Goal: Task Accomplishment & Management: Use online tool/utility

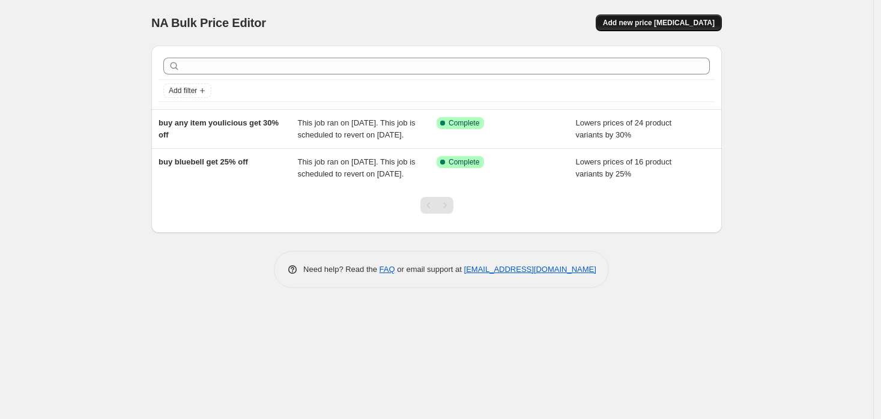
click at [681, 26] on span "Add new price [MEDICAL_DATA]" at bounding box center [659, 23] width 112 height 10
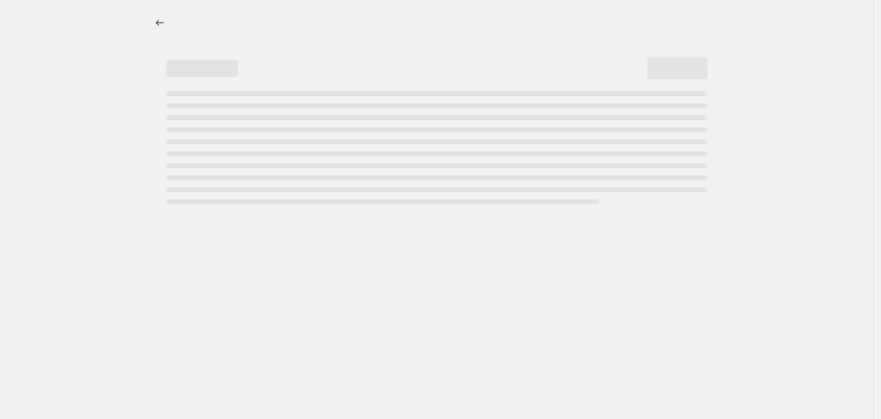
select select "percentage"
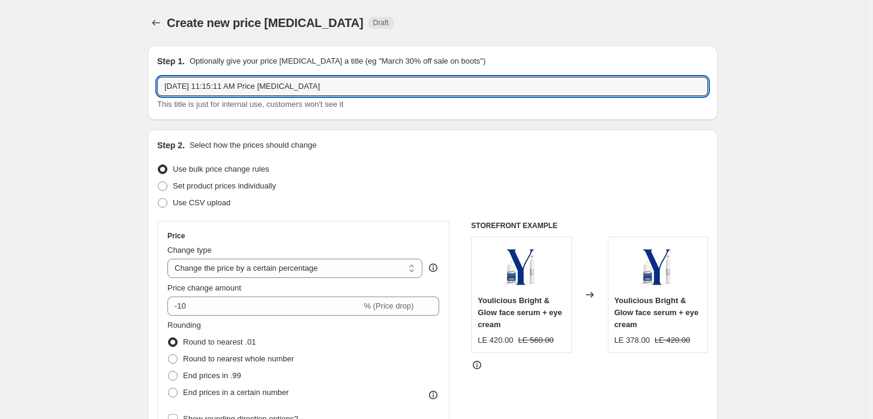
drag, startPoint x: 331, startPoint y: 83, endPoint x: -12, endPoint y: 88, distance: 343.4
click at [0, 88] on html "Home Settings Plans Skip to content Create new price change job. This page is r…" at bounding box center [436, 209] width 873 height 419
type input "Vacation UniWhite &Serum 25%off"
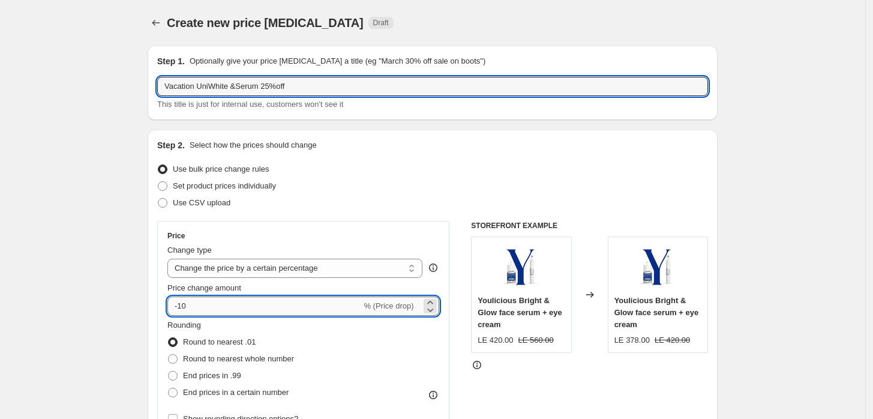
click at [211, 306] on input "-10" at bounding box center [264, 306] width 194 height 19
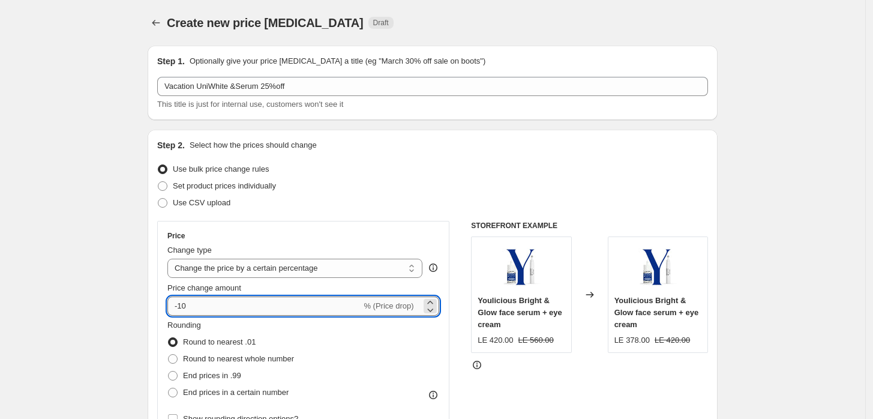
type input "-1"
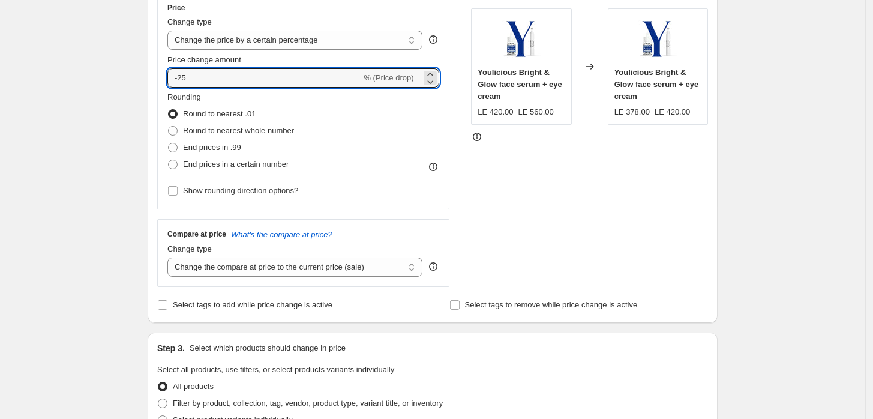
scroll to position [267, 0]
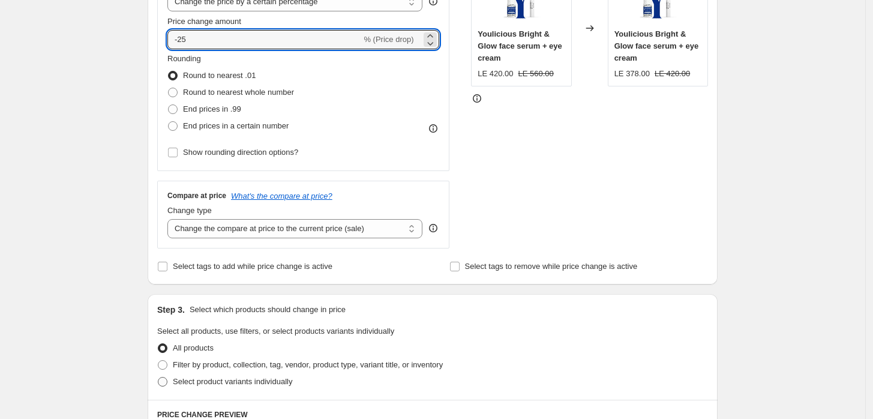
type input "-25"
click at [214, 377] on span "Select product variants individually" at bounding box center [232, 381] width 119 height 9
click at [158, 377] on input "Select product variants individually" at bounding box center [158, 377] width 1 height 1
radio input "true"
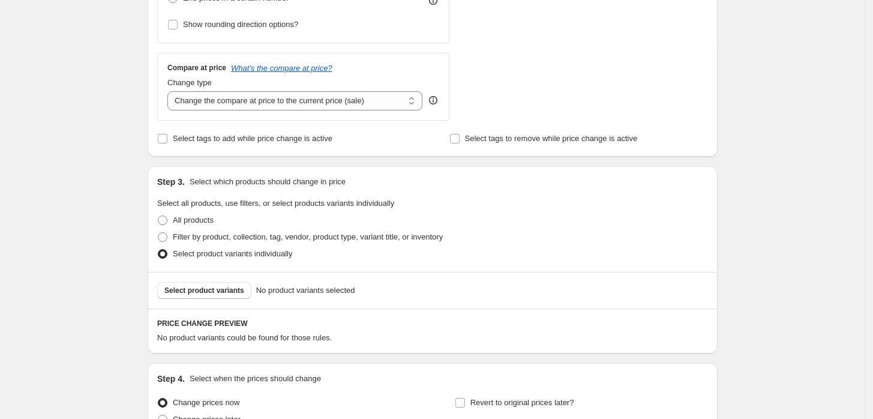
scroll to position [444, 0]
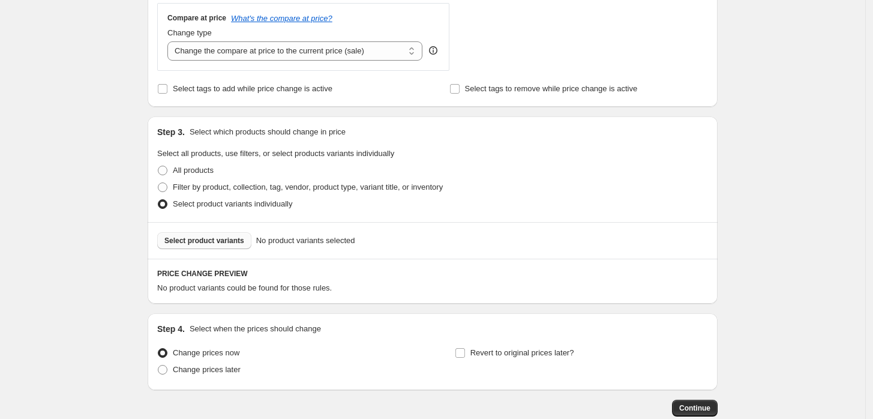
click at [228, 245] on span "Select product variants" at bounding box center [204, 241] width 80 height 10
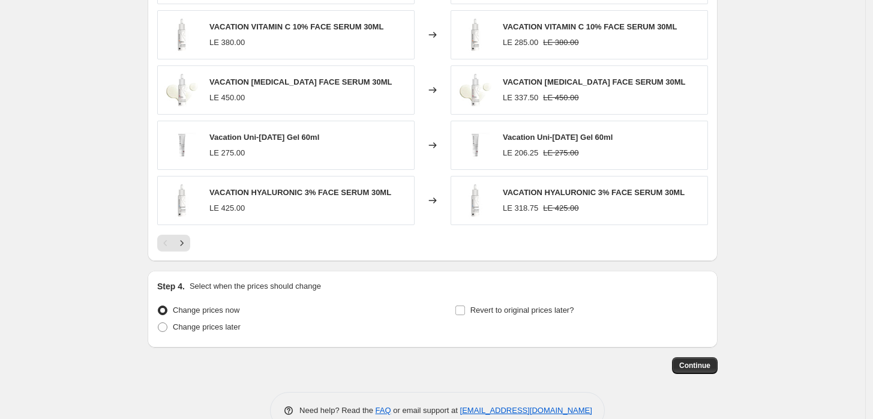
scroll to position [800, 0]
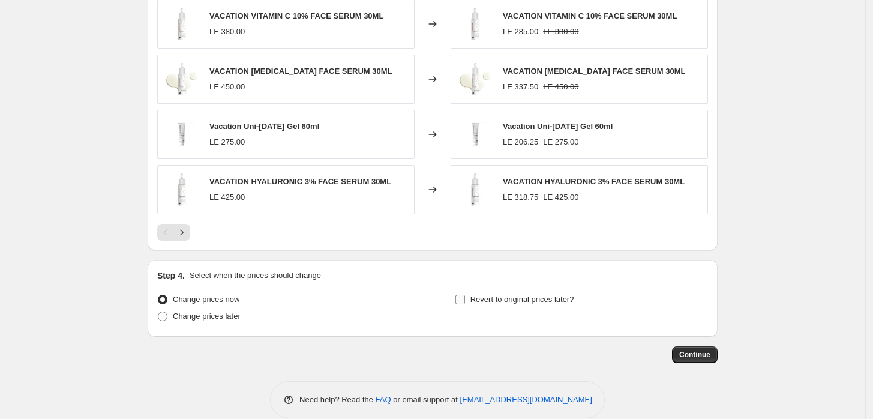
click at [500, 296] on span "Revert to original prices later?" at bounding box center [523, 299] width 104 height 9
click at [465, 296] on input "Revert to original prices later?" at bounding box center [461, 300] width 10 height 10
checkbox input "true"
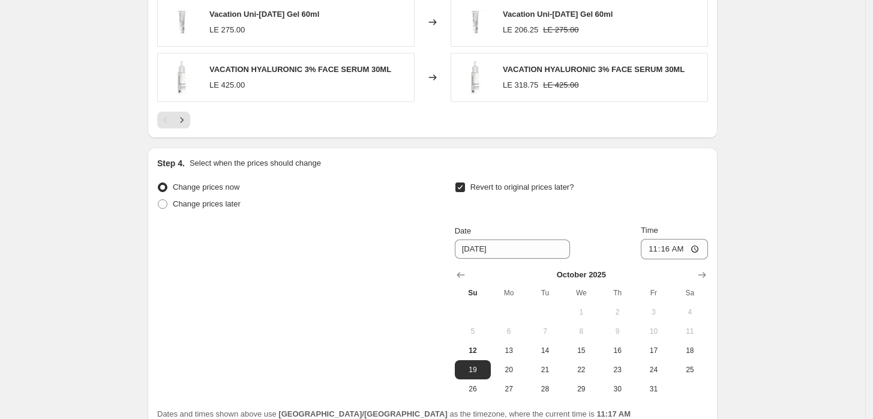
scroll to position [978, 0]
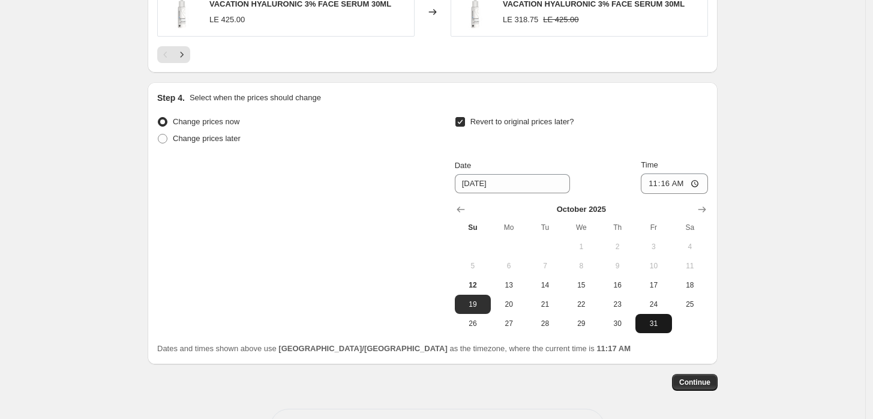
click at [655, 321] on span "31" at bounding box center [654, 324] width 26 height 10
type input "[DATE]"
click at [693, 181] on input "11:16" at bounding box center [674, 183] width 67 height 20
type input "23:58"
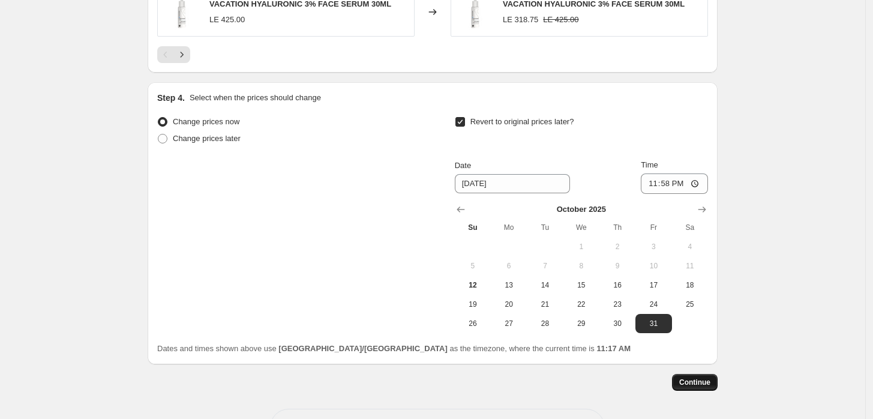
click at [708, 382] on span "Continue" at bounding box center [695, 383] width 31 height 10
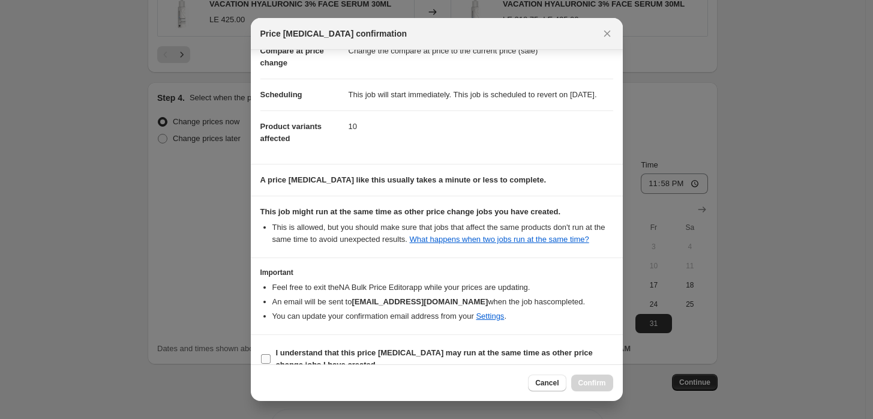
scroll to position [97, 0]
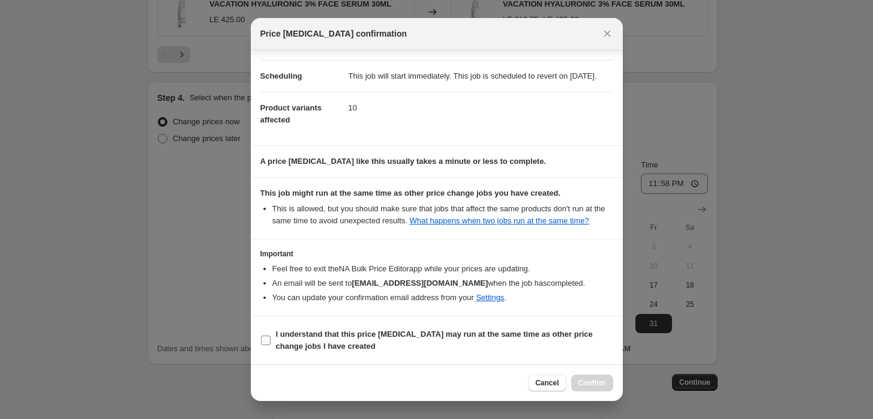
click at [301, 340] on span "I understand that this price [MEDICAL_DATA] may run at the same time as other p…" at bounding box center [444, 340] width 337 height 24
click at [271, 340] on input "I understand that this price [MEDICAL_DATA] may run at the same time as other p…" at bounding box center [266, 341] width 10 height 10
checkbox input "true"
click at [587, 384] on span "Confirm" at bounding box center [593, 383] width 28 height 10
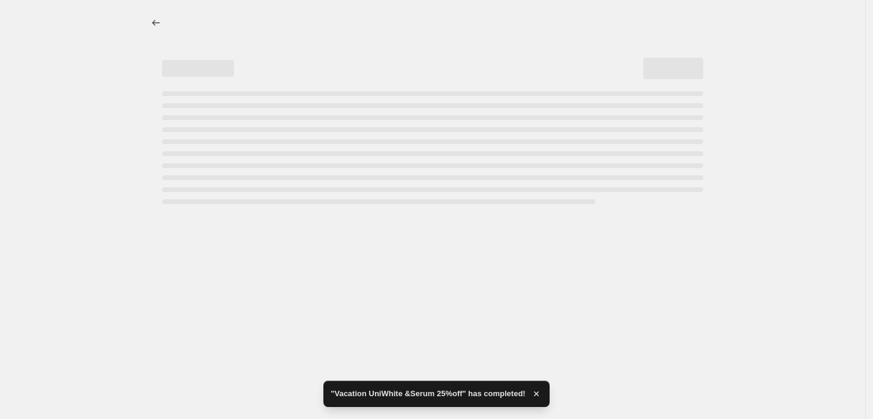
select select "percentage"
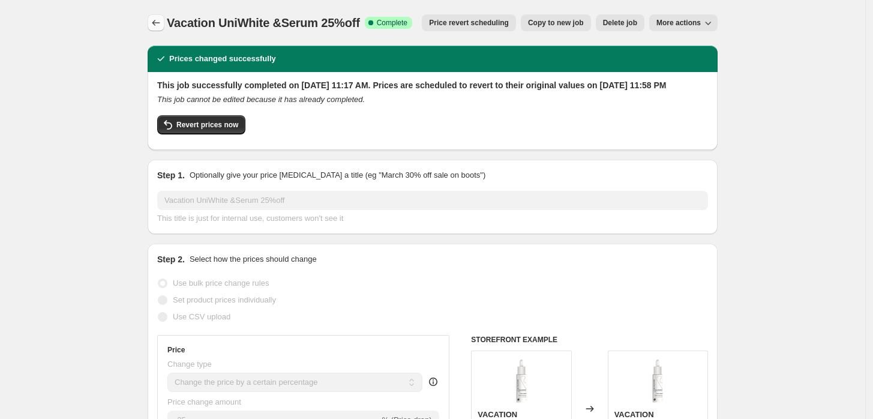
click at [153, 23] on icon "Price change jobs" at bounding box center [156, 23] width 12 height 12
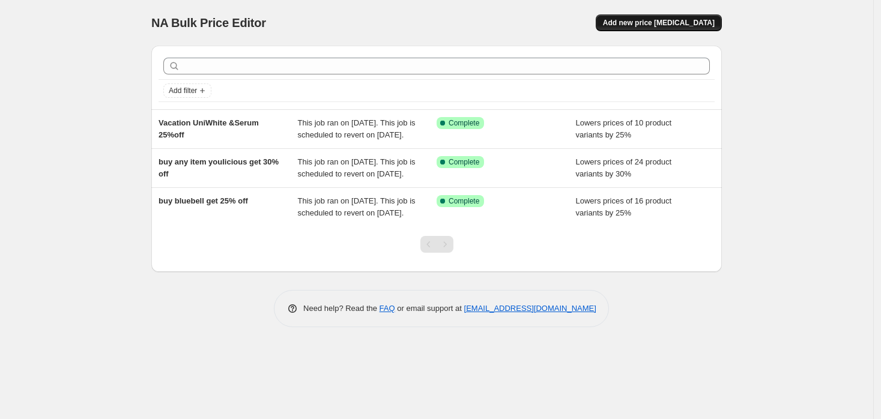
click at [642, 28] on button "Add new price [MEDICAL_DATA]" at bounding box center [659, 22] width 126 height 17
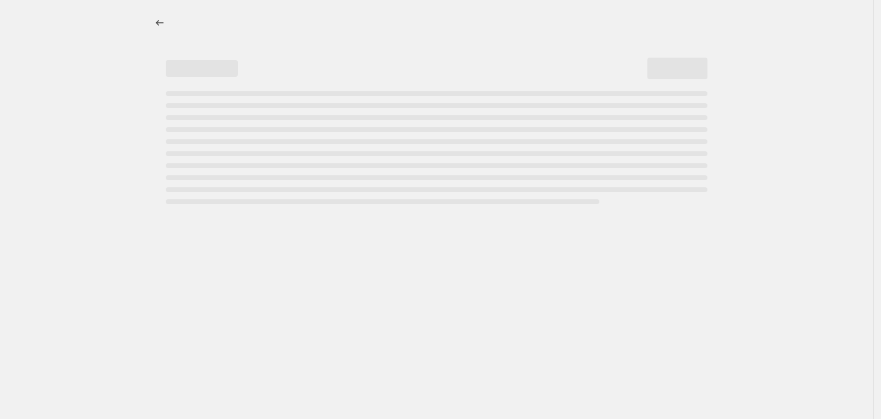
select select "percentage"
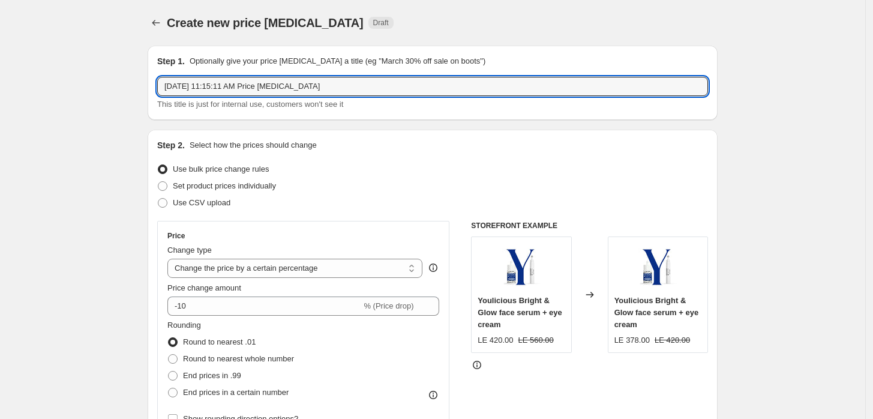
drag, startPoint x: 365, startPoint y: 89, endPoint x: -35, endPoint y: 88, distance: 400.4
click at [0, 88] on html "Home Settings Plans Skip to content Create new price change job. This page is r…" at bounding box center [436, 209] width 873 height 419
type input "Vacation sun 50% off"
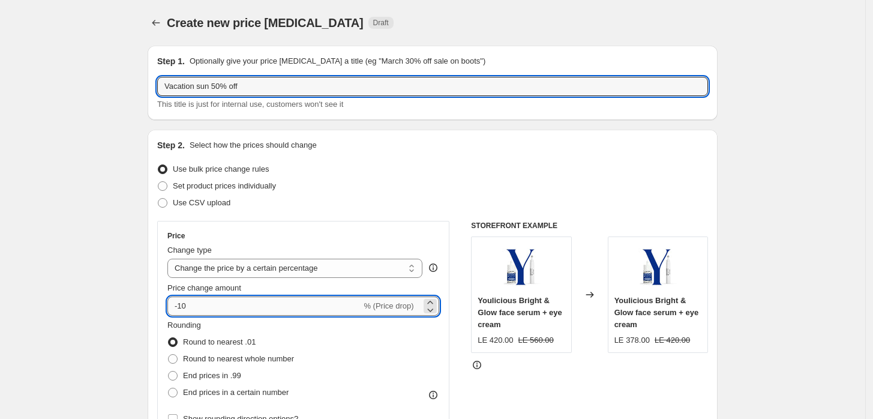
click at [200, 313] on input "-10" at bounding box center [264, 306] width 194 height 19
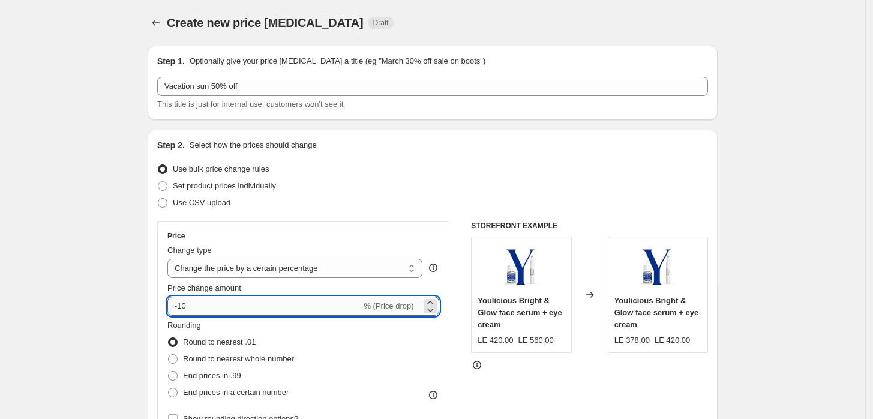
type input "-1"
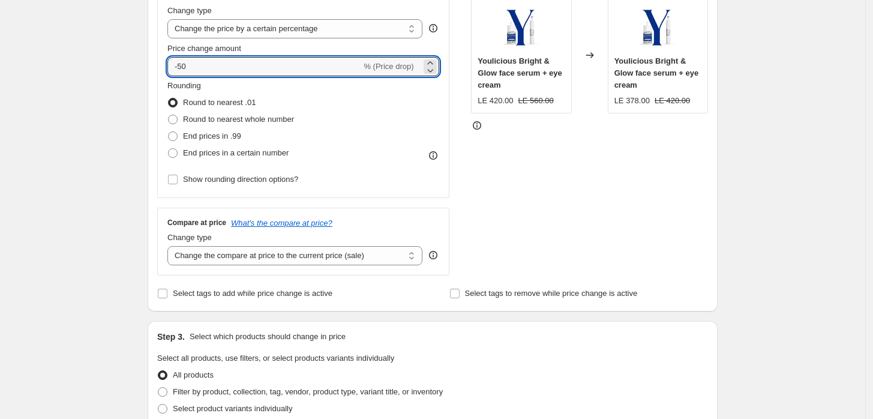
scroll to position [267, 0]
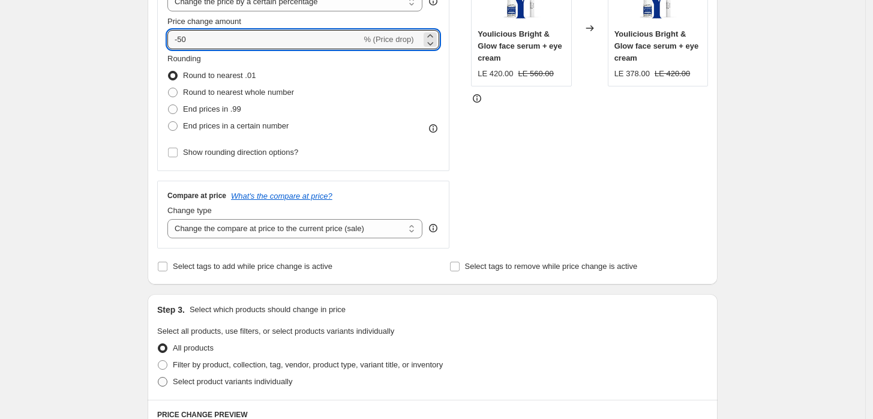
type input "-50"
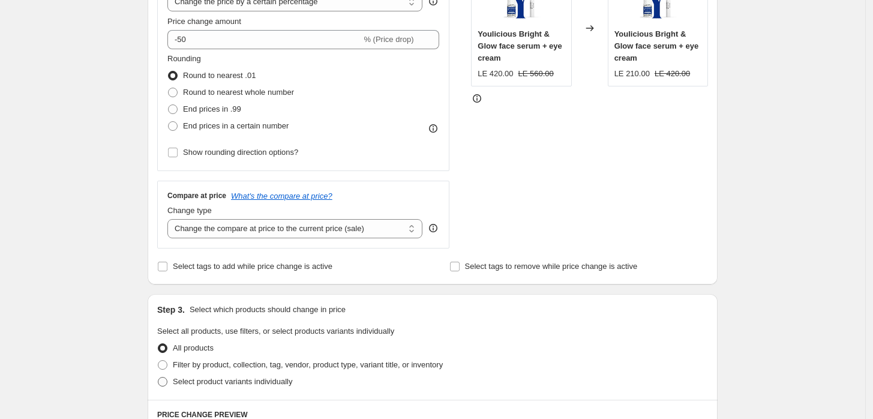
click at [239, 382] on span "Select product variants individually" at bounding box center [232, 381] width 119 height 9
click at [158, 378] on input "Select product variants individually" at bounding box center [158, 377] width 1 height 1
radio input "true"
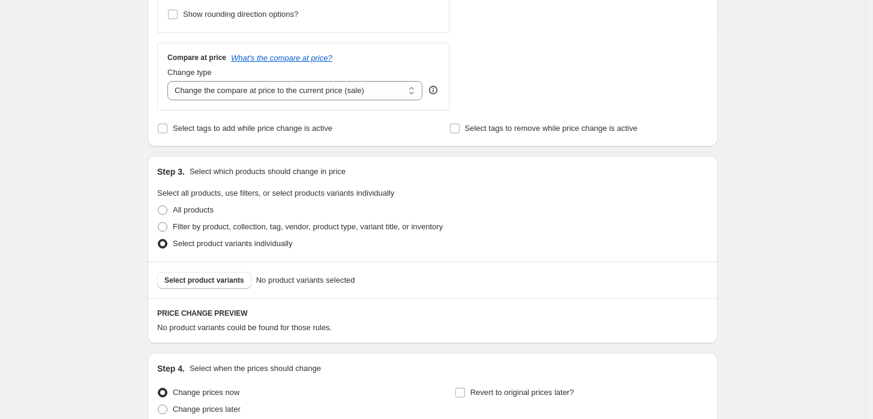
scroll to position [444, 0]
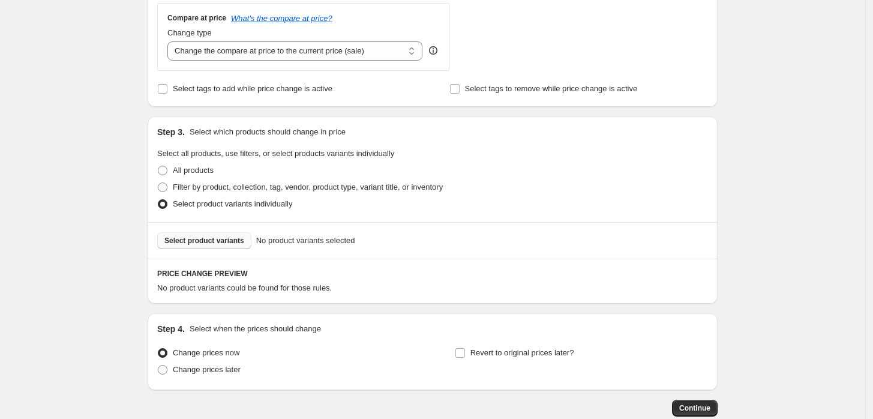
click at [226, 239] on span "Select product variants" at bounding box center [204, 241] width 80 height 10
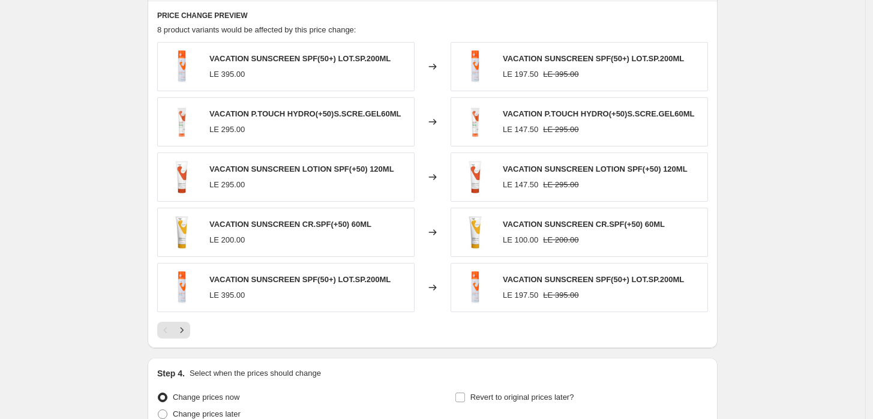
scroll to position [817, 0]
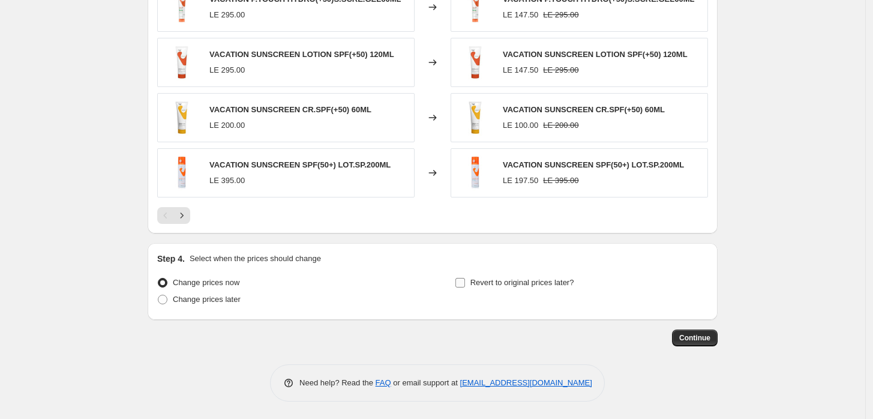
click at [486, 280] on span "Revert to original prices later?" at bounding box center [523, 282] width 104 height 9
click at [465, 280] on input "Revert to original prices later?" at bounding box center [461, 283] width 10 height 10
checkbox input "true"
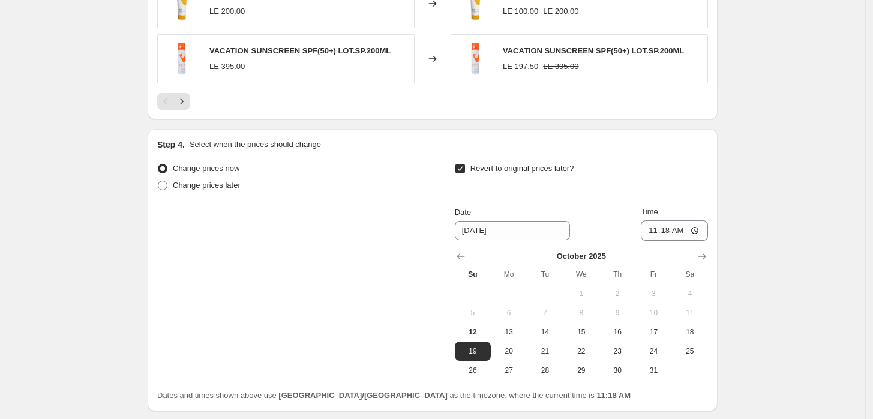
scroll to position [1023, 0]
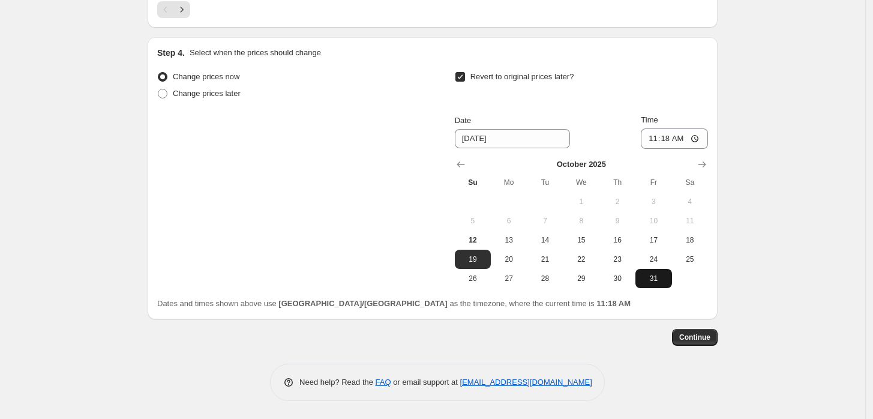
click at [658, 282] on span "31" at bounding box center [654, 279] width 26 height 10
type input "[DATE]"
click at [694, 140] on input "11:18" at bounding box center [674, 138] width 67 height 20
type input "23:59"
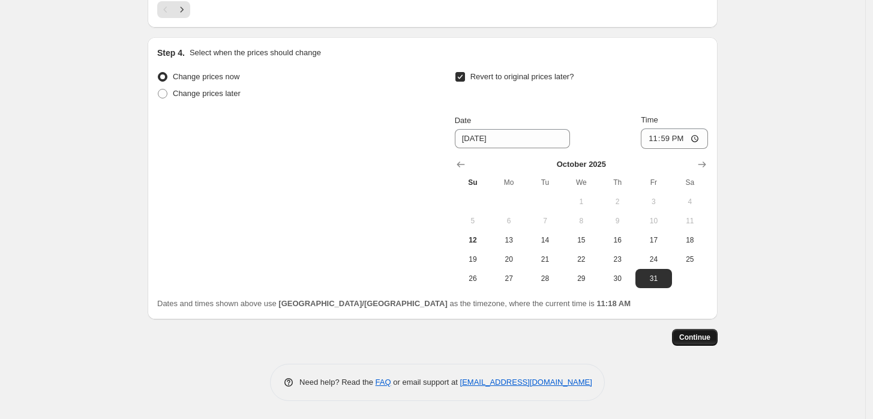
click at [711, 339] on span "Continue" at bounding box center [695, 338] width 31 height 10
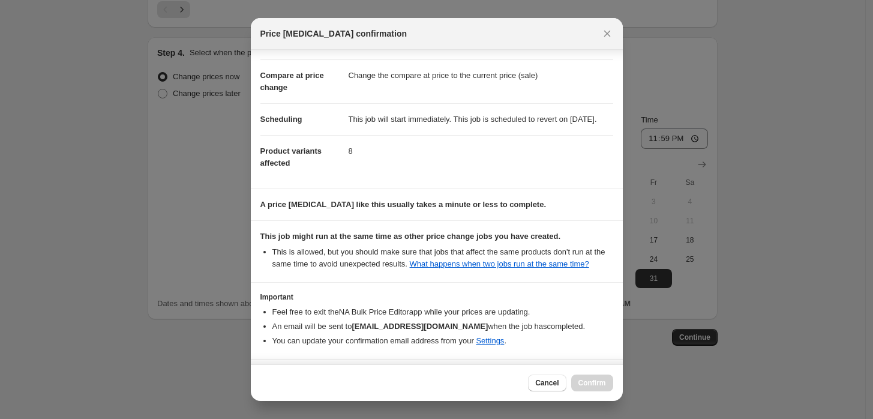
scroll to position [97, 0]
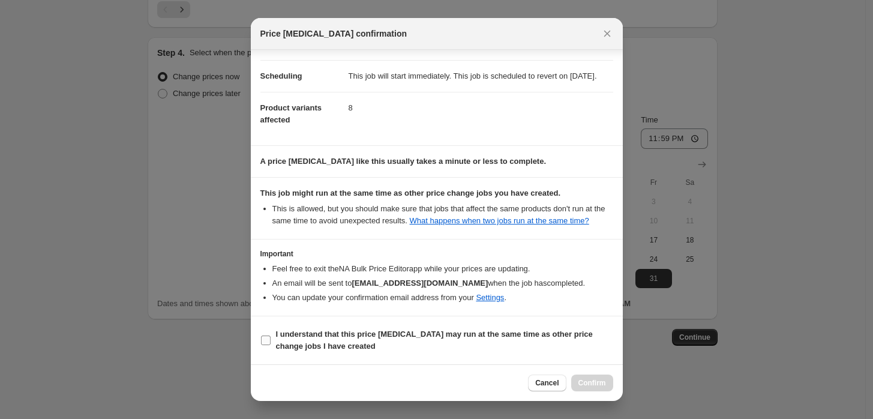
click at [304, 332] on b "I understand that this price [MEDICAL_DATA] may run at the same time as other p…" at bounding box center [434, 340] width 317 height 21
click at [273, 336] on label "I understand that this price [MEDICAL_DATA] may run at the same time as other p…" at bounding box center [437, 340] width 353 height 29
click at [271, 336] on input "I understand that this price [MEDICAL_DATA] may run at the same time as other p…" at bounding box center [266, 341] width 10 height 10
checkbox input "true"
click at [610, 378] on button "Confirm" at bounding box center [593, 383] width 42 height 17
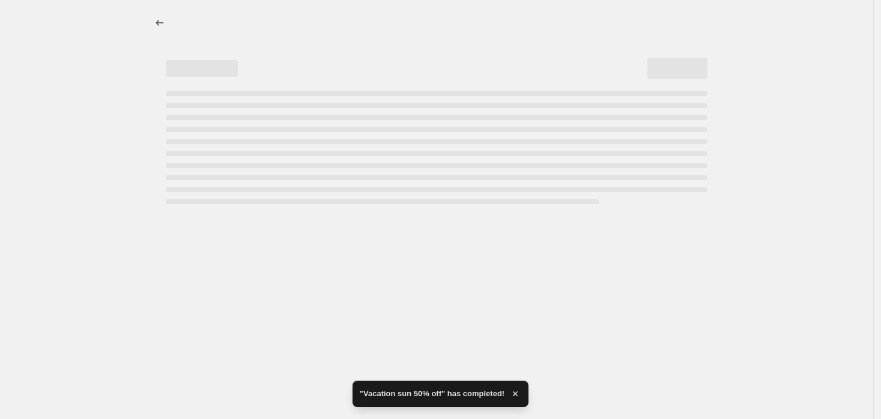
select select "percentage"
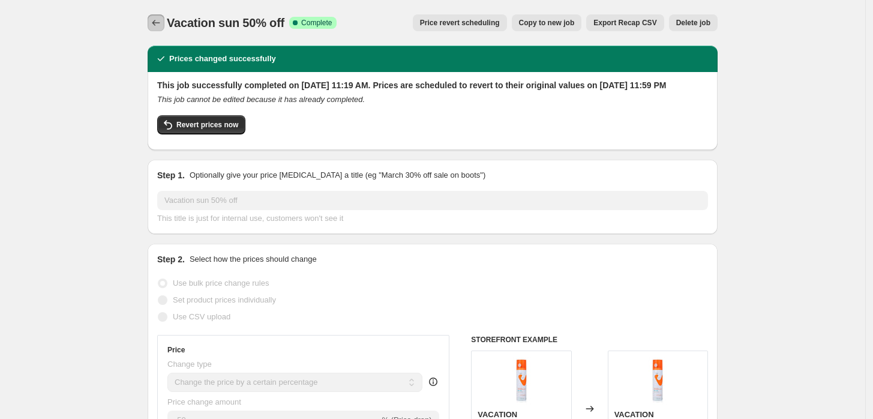
click at [159, 20] on icon "Price change jobs" at bounding box center [156, 23] width 12 height 12
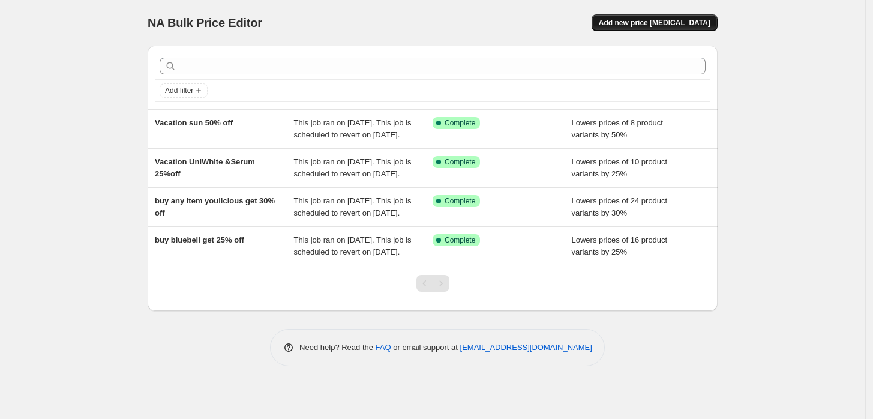
click at [639, 23] on span "Add new price [MEDICAL_DATA]" at bounding box center [655, 23] width 112 height 10
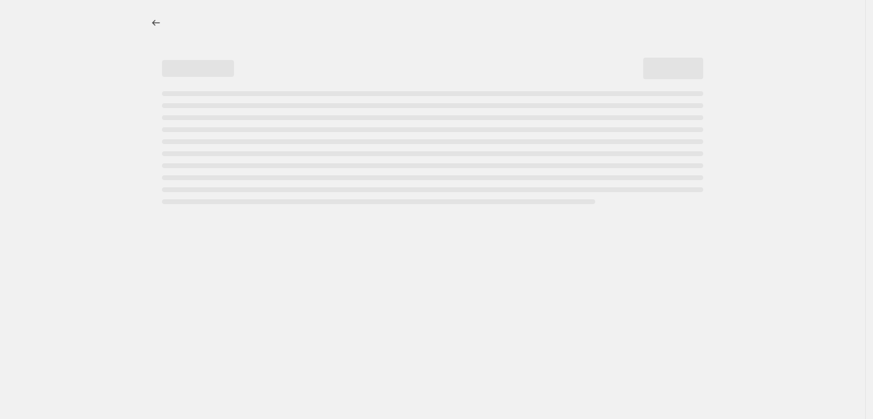
select select "percentage"
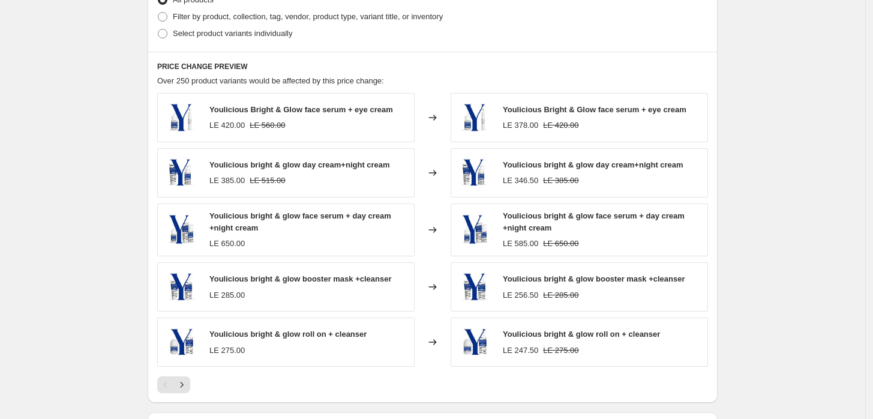
scroll to position [518, 0]
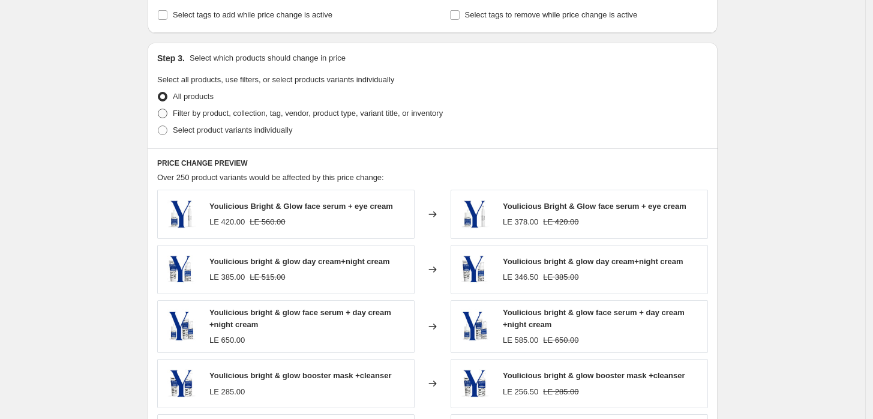
click at [183, 113] on span "Filter by product, collection, tag, vendor, product type, variant title, or inv…" at bounding box center [308, 113] width 270 height 9
click at [158, 109] on input "Filter by product, collection, tag, vendor, product type, variant title, or inv…" at bounding box center [158, 109] width 1 height 1
radio input "true"
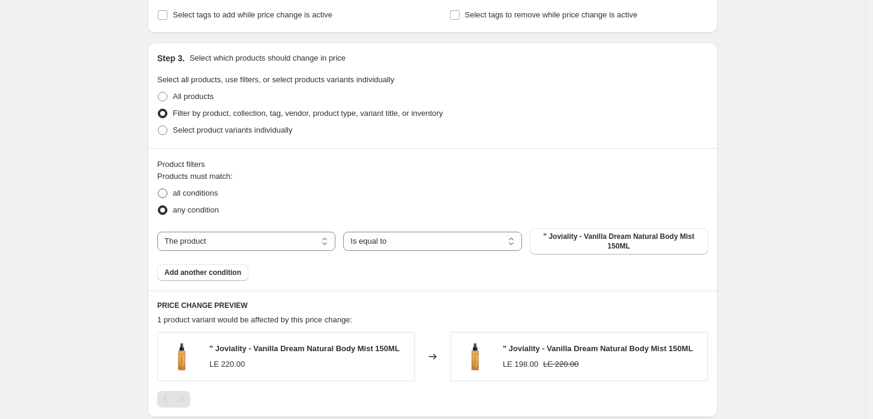
click at [180, 193] on span "all conditions" at bounding box center [195, 193] width 45 height 9
click at [158, 189] on input "all conditions" at bounding box center [158, 189] width 1 height 1
radio input "true"
click at [582, 243] on span "" Joviality - Vanilla Dream Natural Body Mist 150ML" at bounding box center [619, 241] width 164 height 19
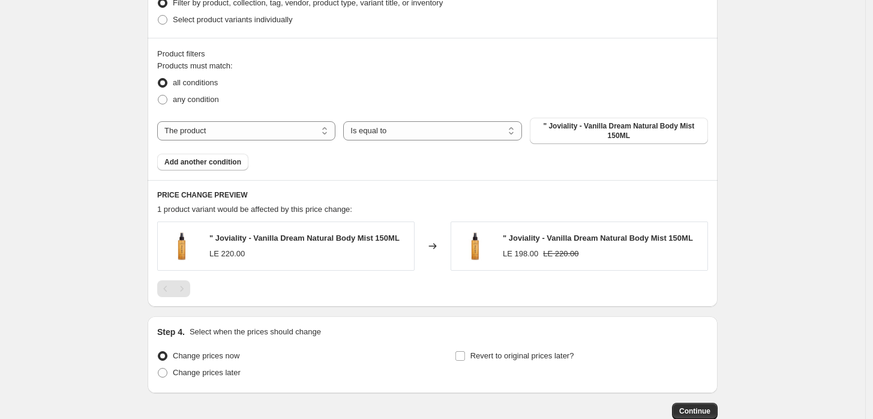
scroll to position [614, 0]
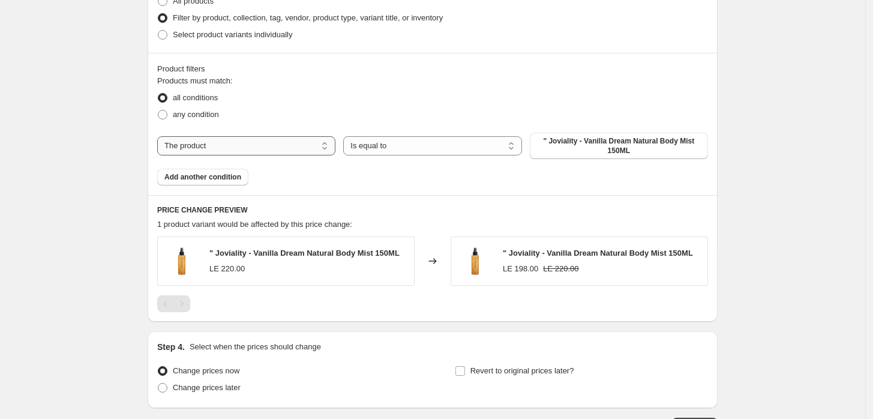
click at [258, 139] on select "The product The product's collection The product's tag The product's vendor The…" at bounding box center [246, 145] width 178 height 19
select select "collection"
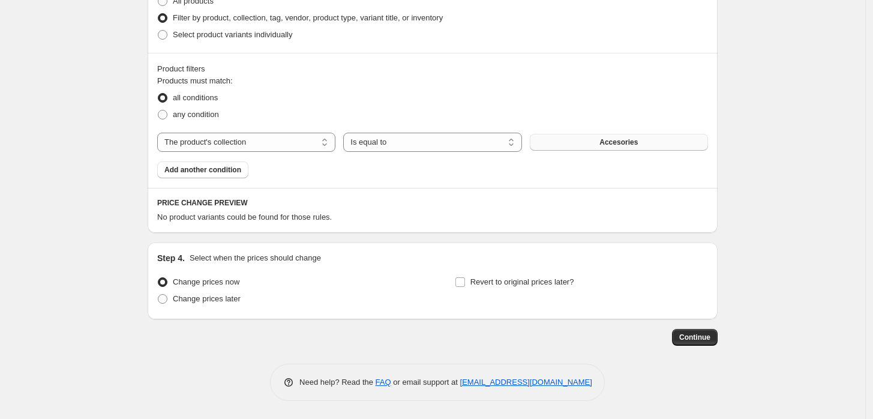
click at [584, 144] on button "Accesories" at bounding box center [619, 142] width 178 height 17
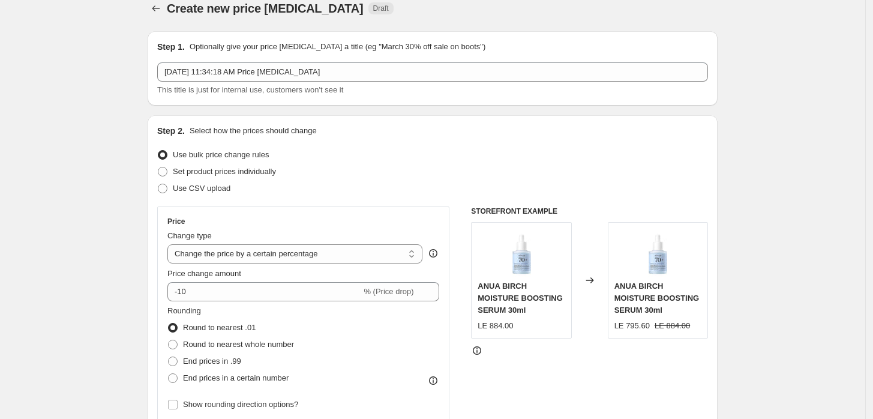
scroll to position [0, 0]
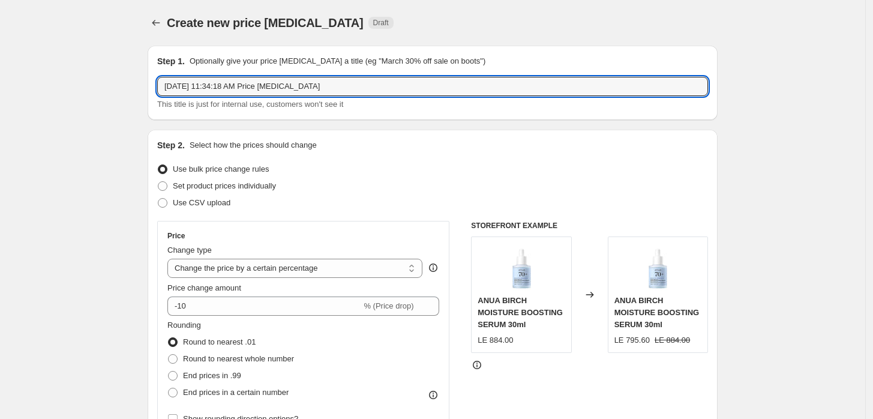
drag, startPoint x: 364, startPoint y: 83, endPoint x: -23, endPoint y: 111, distance: 387.6
click at [0, 111] on html "Home Settings Plans Skip to content Create new price [MEDICAL_DATA]. This page …" at bounding box center [436, 209] width 873 height 419
type input "korean products 15%off"
click at [211, 318] on div "Price Change type Change the price to a certain amount Change the price by a ce…" at bounding box center [303, 329] width 272 height 196
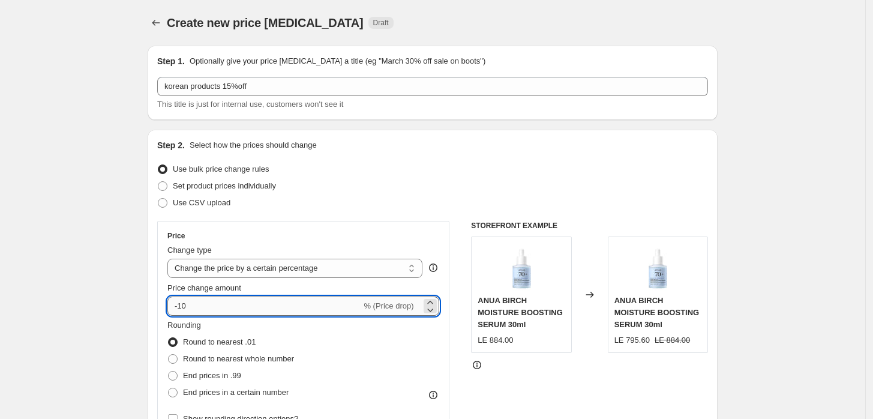
click at [209, 312] on input "-10" at bounding box center [264, 306] width 194 height 19
type input "-15"
click at [364, 341] on div "Rounding Round to nearest .01 Round to nearest whole number End prices in .99 E…" at bounding box center [303, 360] width 272 height 82
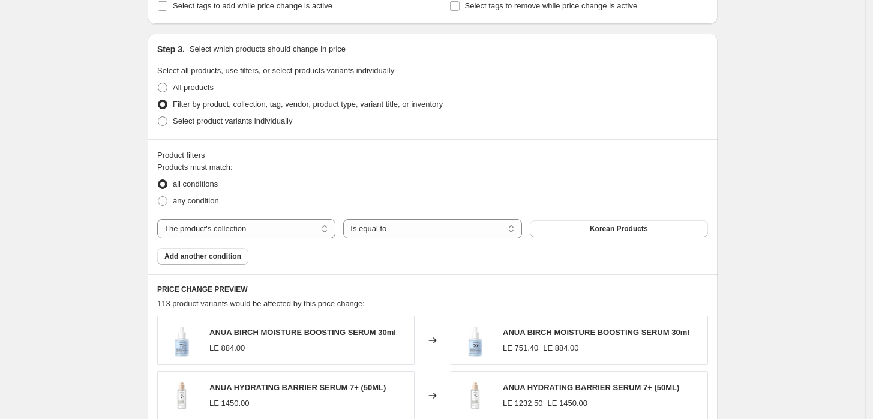
scroll to position [533, 0]
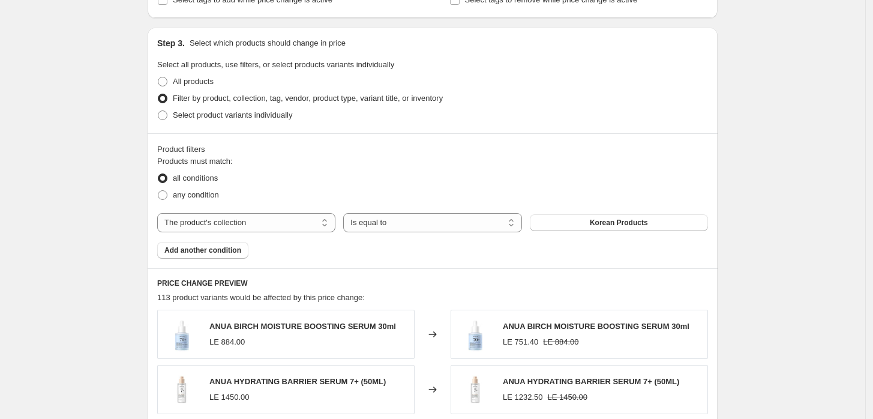
click at [368, 164] on fieldset "Products must match: all conditions any condition" at bounding box center [432, 179] width 551 height 48
click at [803, 252] on div "Create new price [MEDICAL_DATA]. This page is ready Create new price [MEDICAL_D…" at bounding box center [433, 134] width 866 height 1335
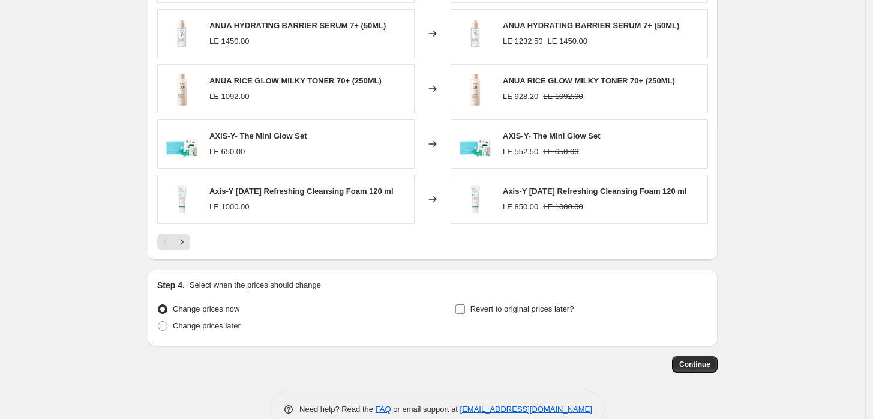
click at [492, 306] on span "Revert to original prices later?" at bounding box center [523, 308] width 104 height 9
click at [465, 306] on input "Revert to original prices later?" at bounding box center [461, 309] width 10 height 10
checkbox input "true"
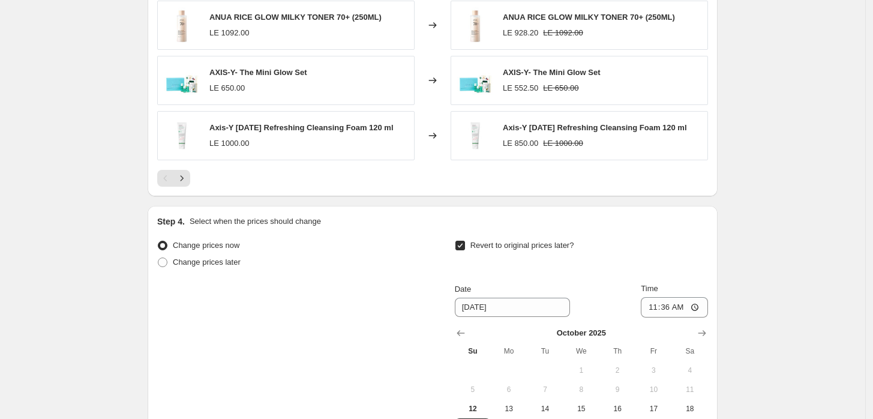
scroll to position [1067, 0]
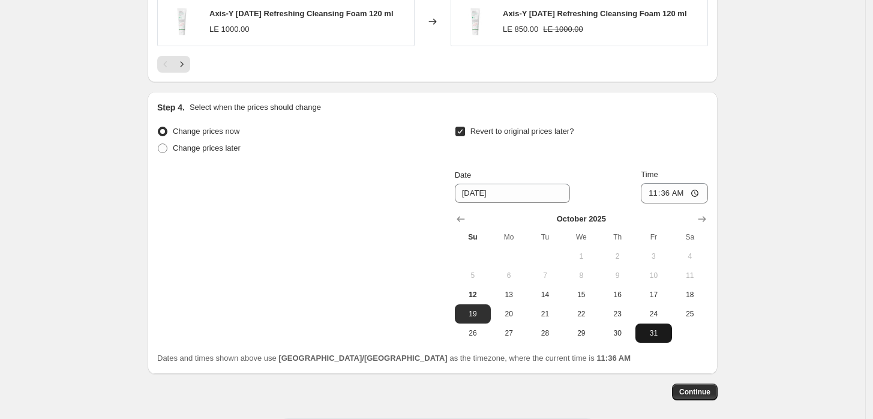
click at [649, 329] on span "31" at bounding box center [654, 333] width 26 height 10
type input "[DATE]"
click at [696, 197] on input "11:36" at bounding box center [674, 193] width 67 height 20
type input "23:57"
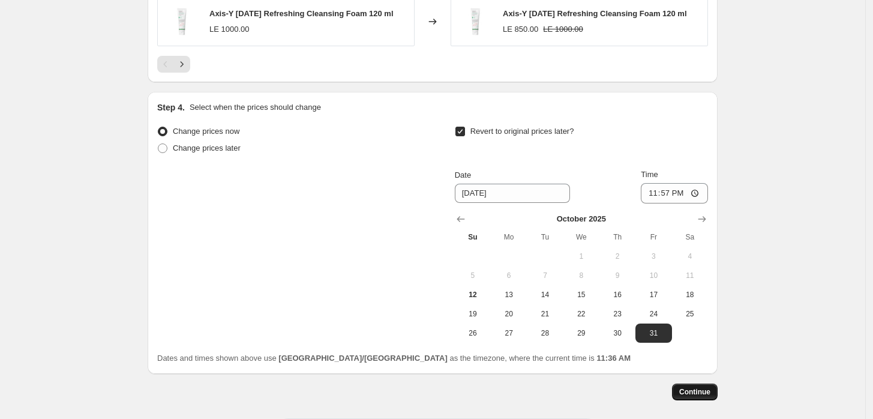
click at [690, 391] on span "Continue" at bounding box center [695, 392] width 31 height 10
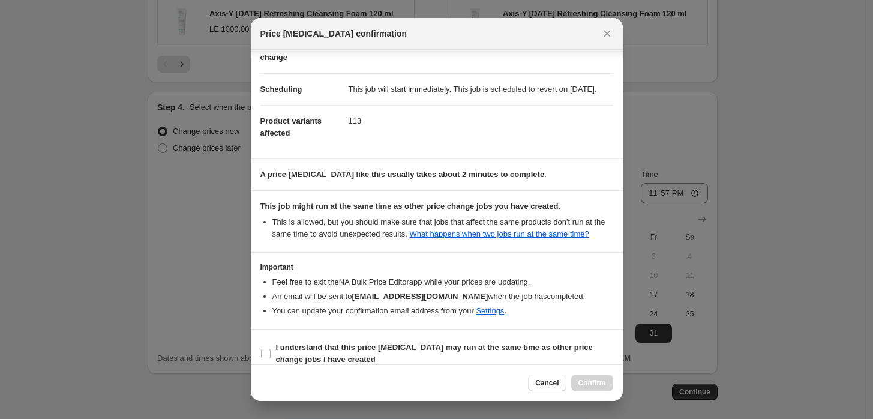
scroll to position [97, 0]
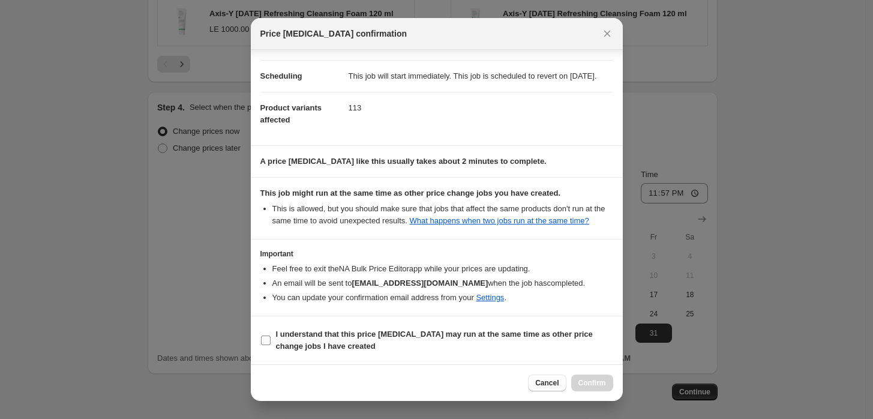
click at [270, 342] on span ":r24:" at bounding box center [266, 340] width 11 height 11
click at [270, 342] on input "I understand that this price [MEDICAL_DATA] may run at the same time as other p…" at bounding box center [266, 341] width 10 height 10
checkbox input "true"
click at [598, 375] on button "Confirm" at bounding box center [593, 383] width 42 height 17
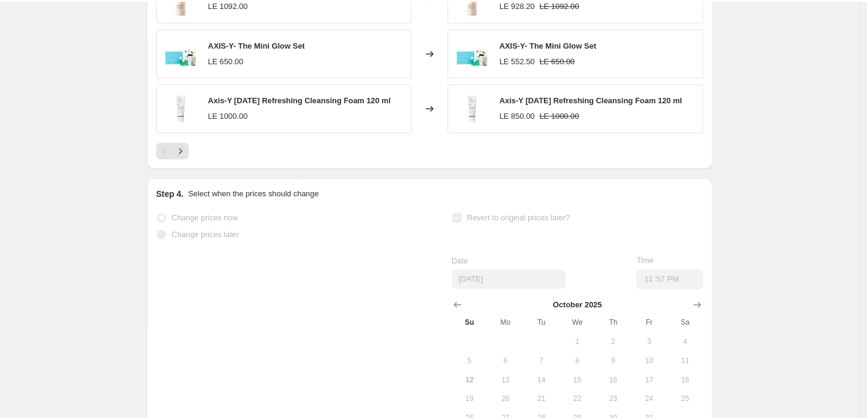
scroll to position [1099, 0]
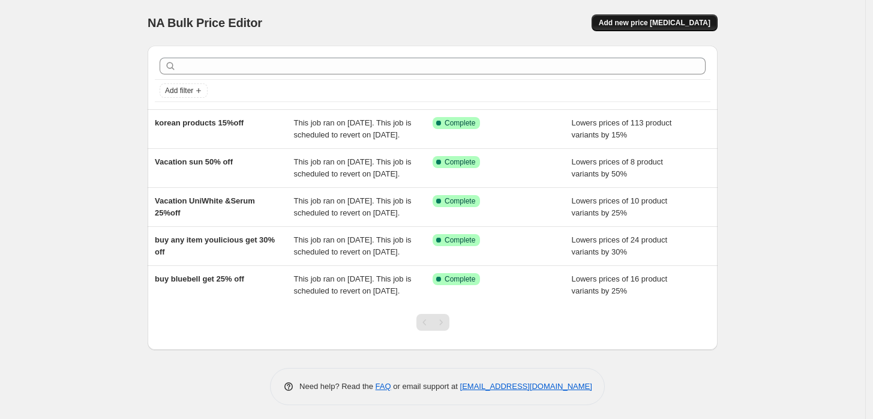
click at [648, 20] on span "Add new price [MEDICAL_DATA]" at bounding box center [655, 23] width 112 height 10
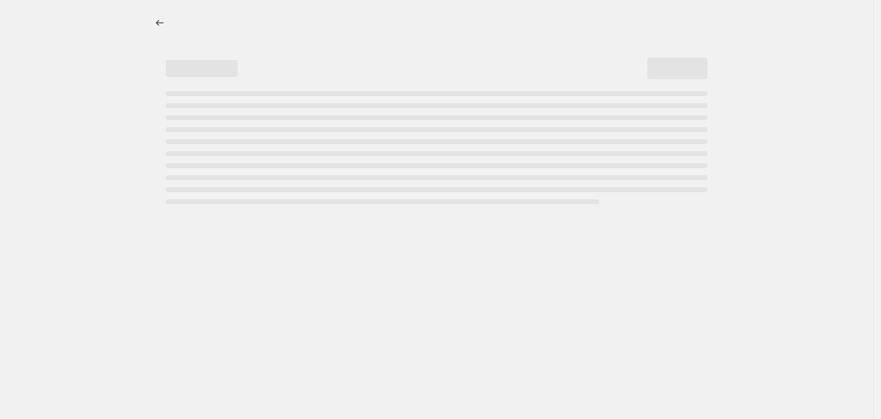
select select "percentage"
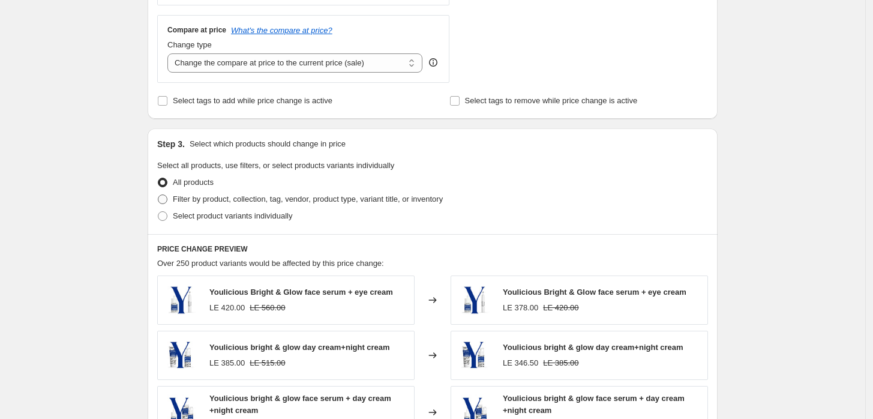
scroll to position [429, 0]
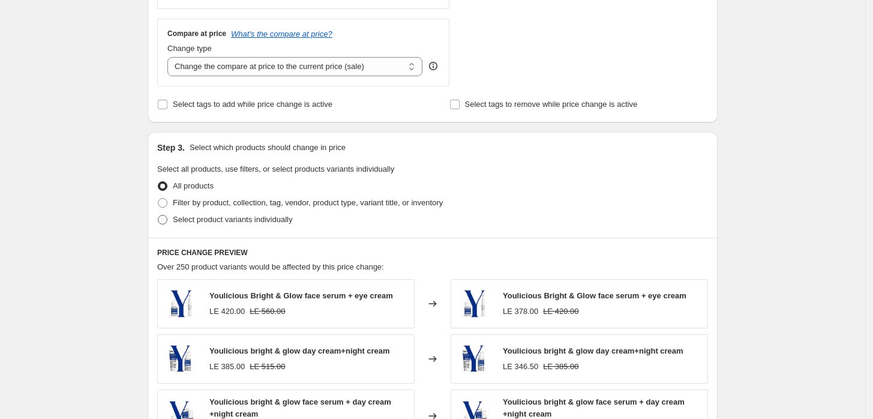
click at [225, 220] on span "Select product variants individually" at bounding box center [232, 219] width 119 height 9
click at [158, 216] on input "Select product variants individually" at bounding box center [158, 215] width 1 height 1
radio input "true"
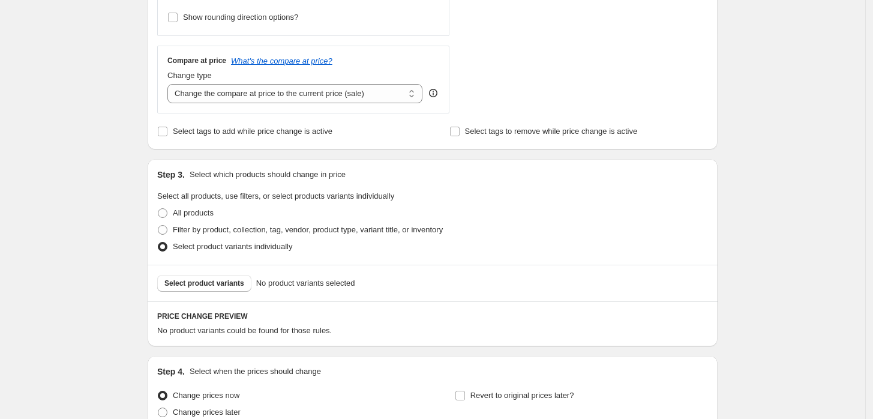
scroll to position [162, 0]
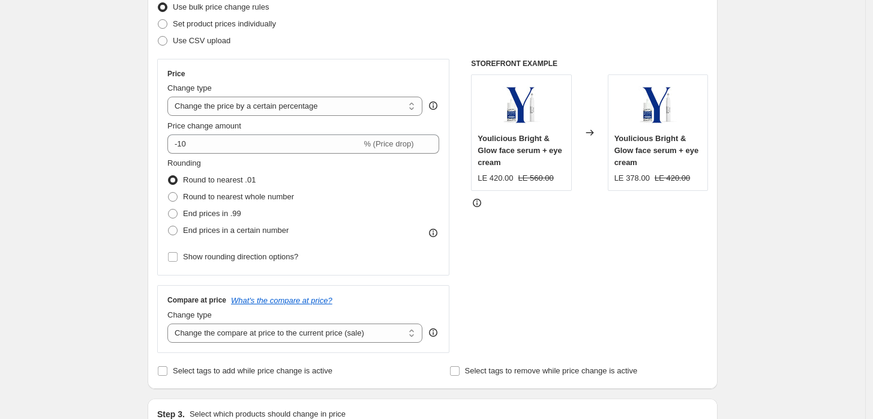
click at [217, 133] on div "Price change amount -10 % (Price drop)" at bounding box center [303, 137] width 272 height 34
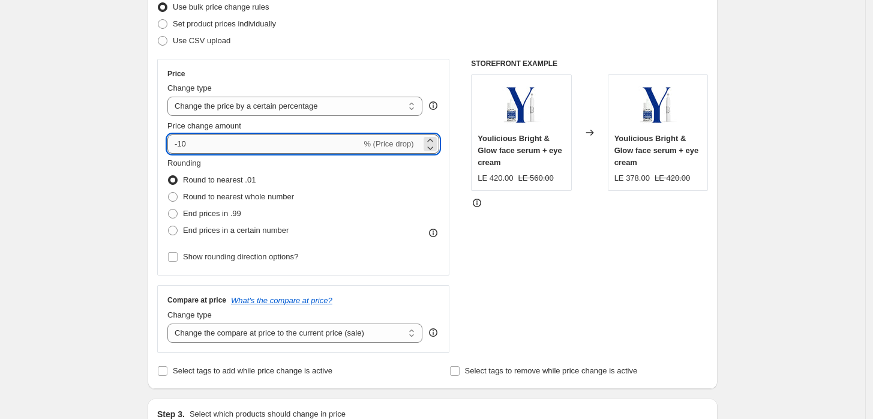
click at [287, 144] on input "-10" at bounding box center [264, 143] width 194 height 19
type input "-1"
type input "-40"
click at [384, 213] on div "Rounding Round to nearest .01 Round to nearest whole number End prices in .99 E…" at bounding box center [303, 198] width 272 height 82
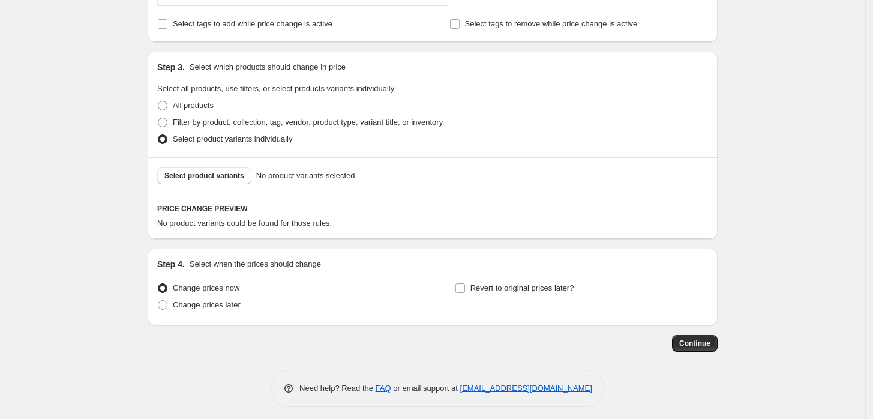
scroll to position [515, 0]
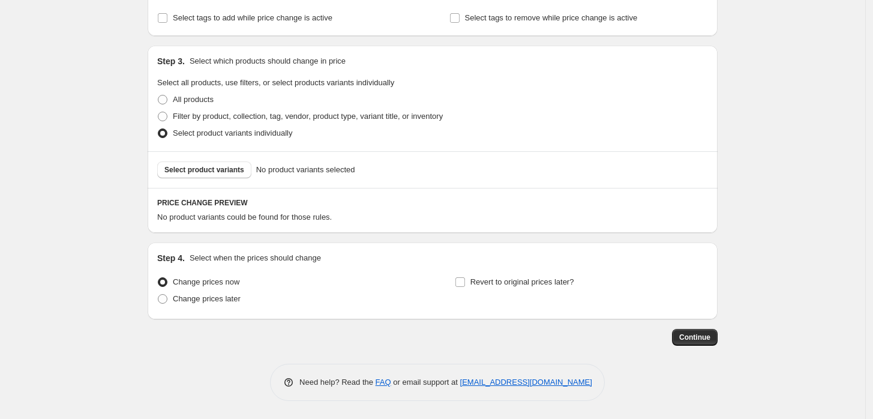
click at [200, 179] on div "Select product variants No product variants selected" at bounding box center [433, 169] width 570 height 37
click at [188, 112] on span "Filter by product, collection, tag, vendor, product type, variant title, or inv…" at bounding box center [308, 116] width 270 height 9
click at [158, 112] on input "Filter by product, collection, tag, vendor, product type, variant title, or inv…" at bounding box center [158, 112] width 1 height 1
radio input "true"
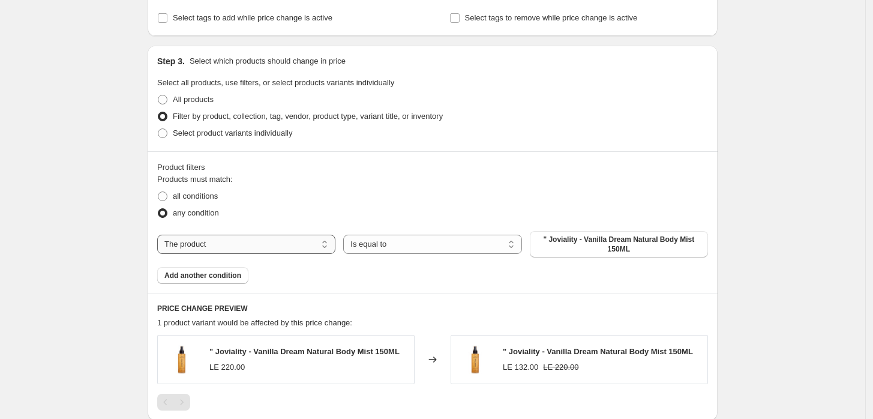
click at [245, 246] on select "The product The product's collection The product's tag The product's vendor The…" at bounding box center [246, 244] width 178 height 19
select select "collection"
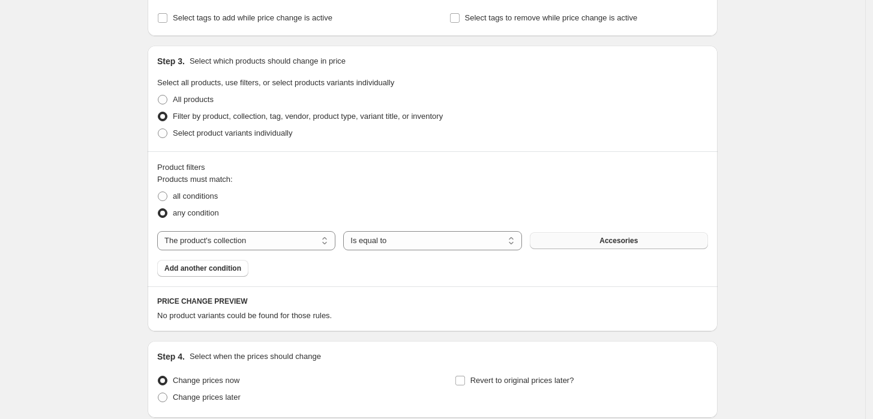
click at [569, 243] on button "Accesories" at bounding box center [619, 240] width 178 height 17
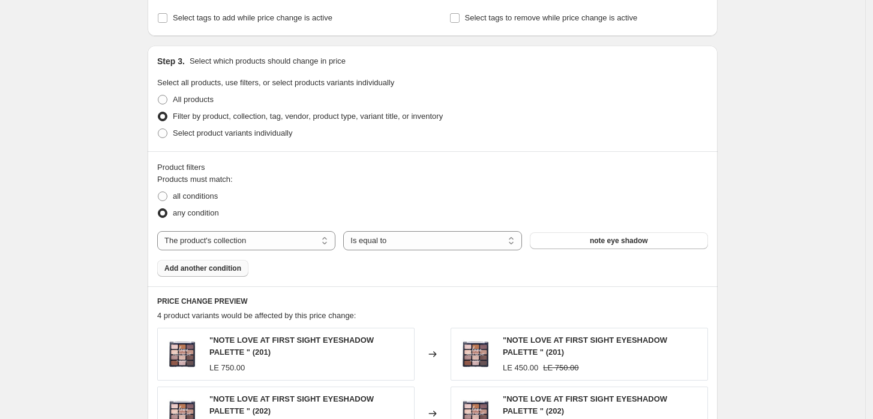
click at [220, 268] on span "Add another condition" at bounding box center [202, 269] width 77 height 10
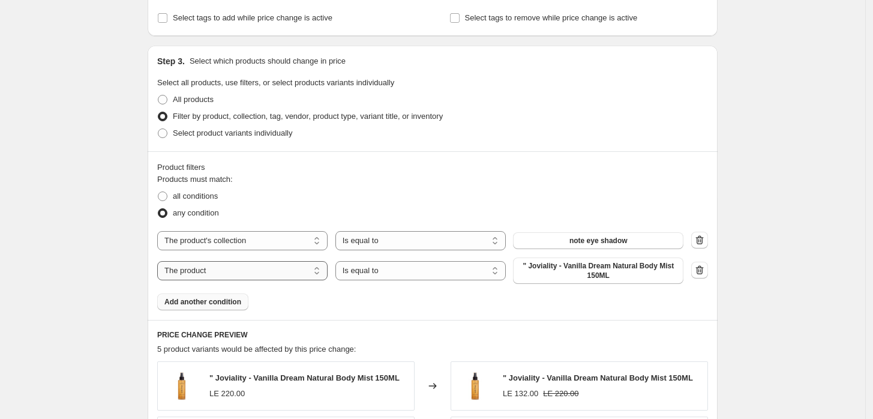
click at [288, 275] on select "The product The product's collection The product's tag The product's vendor The…" at bounding box center [242, 270] width 170 height 19
select select "collection"
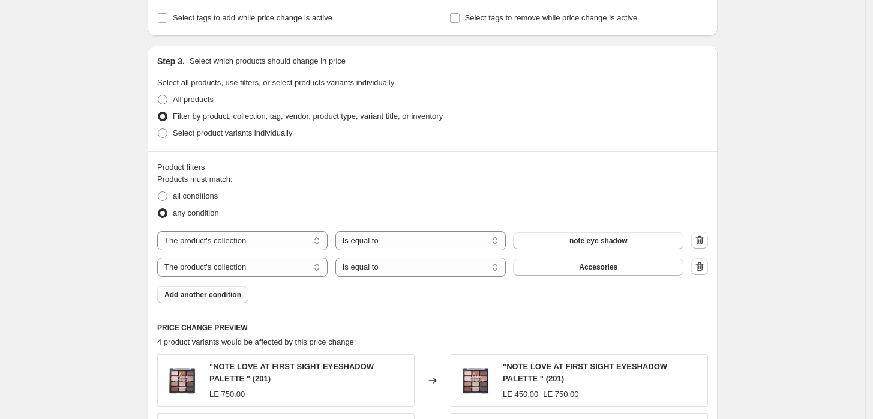
click at [546, 276] on div "The product The product's collection The product's tag The product's vendor The…" at bounding box center [420, 267] width 526 height 19
click at [544, 266] on button "Accesories" at bounding box center [598, 267] width 170 height 17
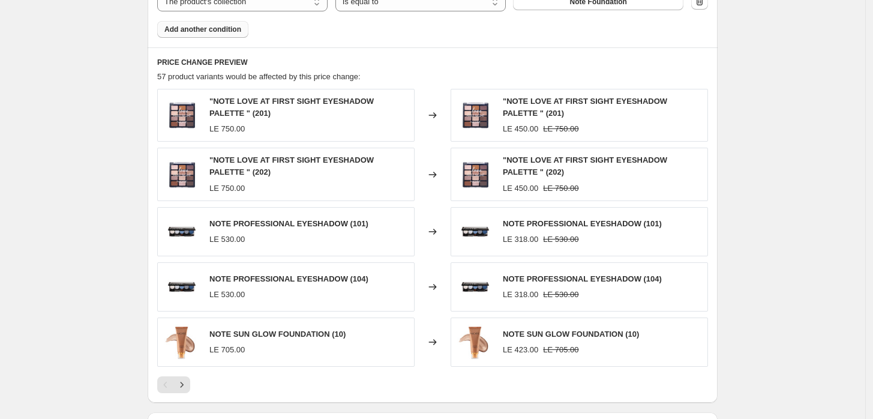
scroll to position [871, 0]
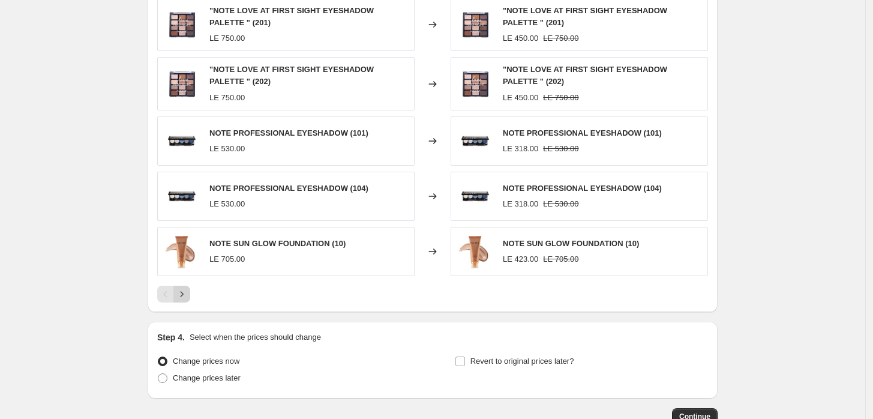
click at [187, 300] on button "Next" at bounding box center [181, 294] width 17 height 17
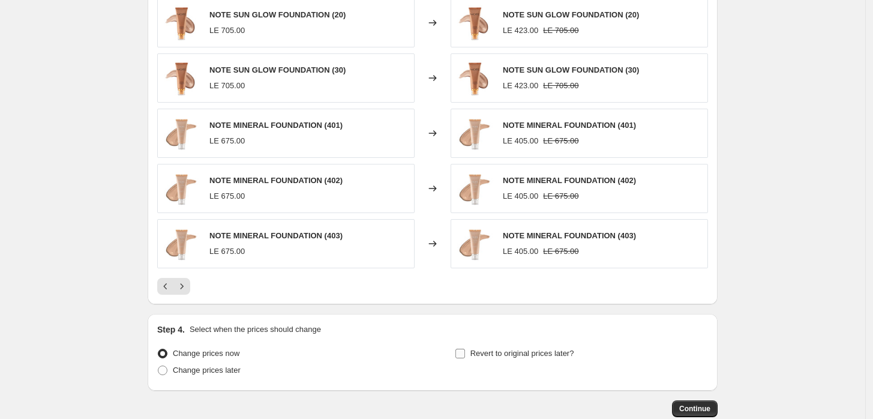
click at [480, 349] on span "Revert to original prices later?" at bounding box center [523, 353] width 104 height 9
click at [465, 349] on input "Revert to original prices later?" at bounding box center [461, 354] width 10 height 10
checkbox input "true"
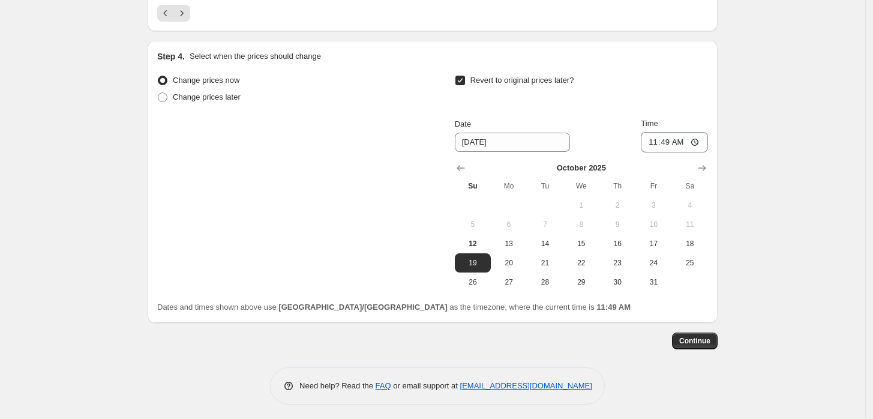
scroll to position [1148, 0]
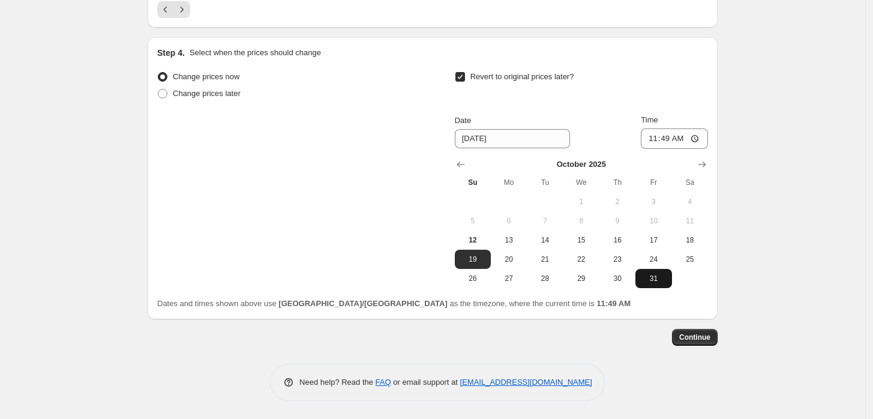
click at [663, 274] on span "31" at bounding box center [654, 279] width 26 height 10
type input "[DATE]"
click at [699, 140] on input "11:49" at bounding box center [674, 138] width 67 height 20
click at [698, 332] on button "Continue" at bounding box center [695, 337] width 46 height 17
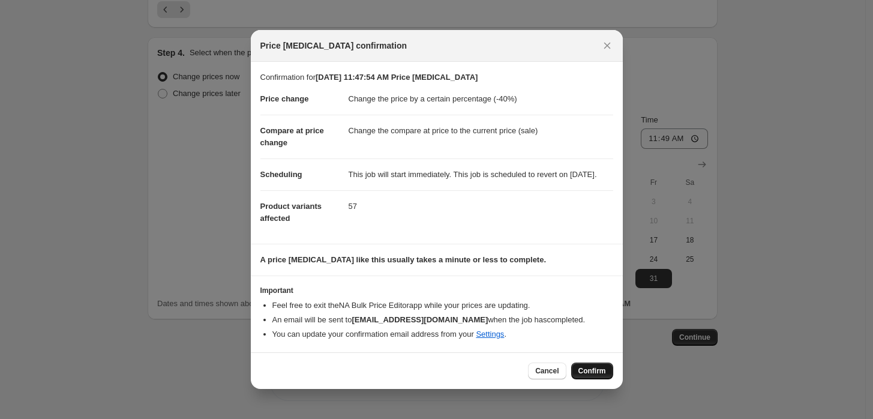
click at [585, 376] on span "Confirm" at bounding box center [593, 371] width 28 height 10
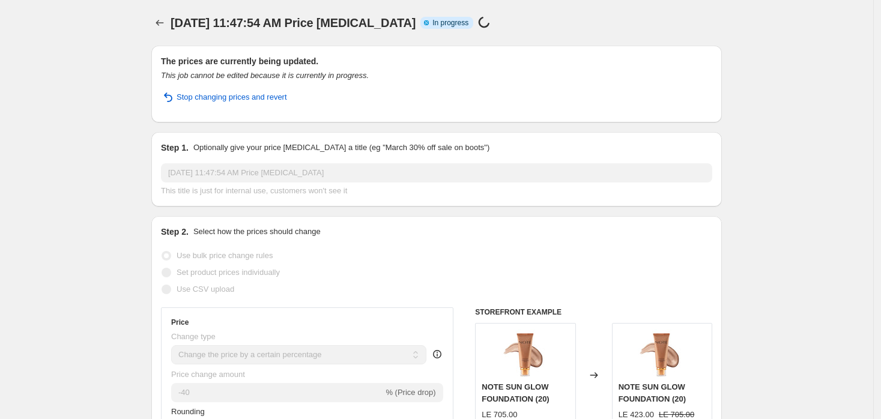
select select "percentage"
select select "collection"
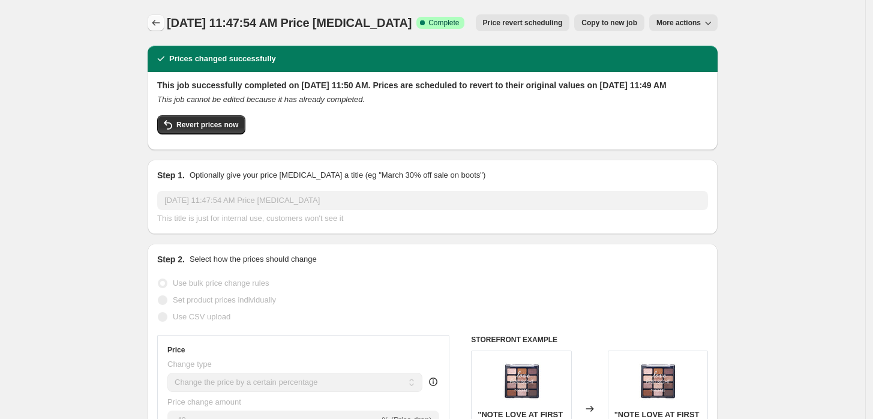
click at [162, 24] on icon "Price change jobs" at bounding box center [156, 23] width 12 height 12
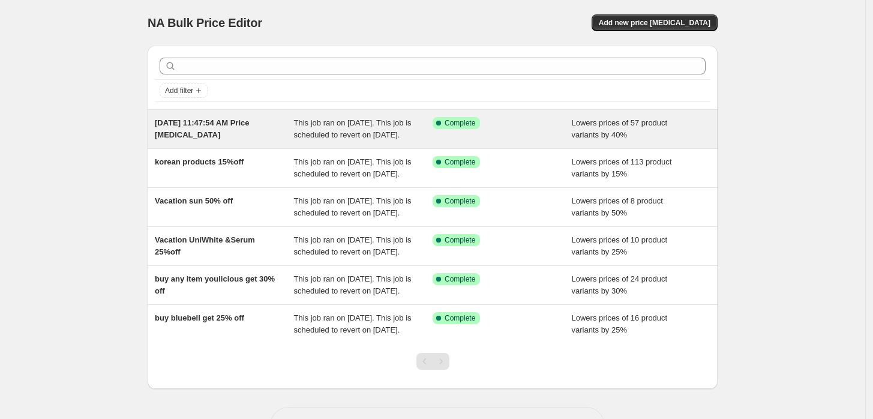
click at [219, 141] on div "Oct 12, 2025, 11:47:54 AM Price change job" at bounding box center [224, 129] width 139 height 24
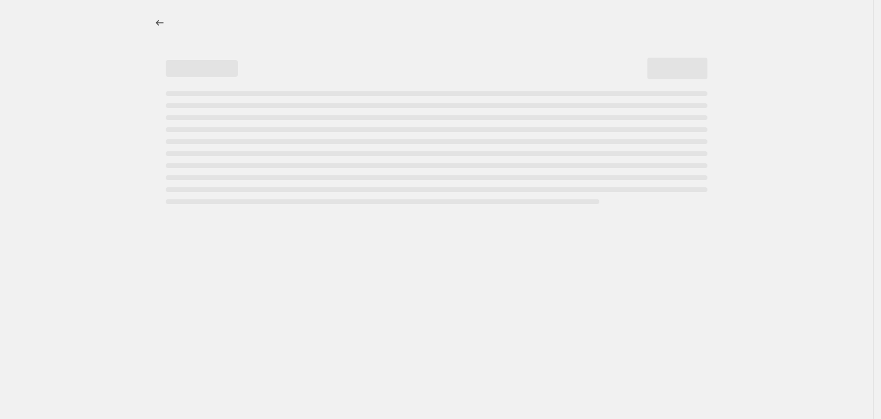
select select "percentage"
select select "collection"
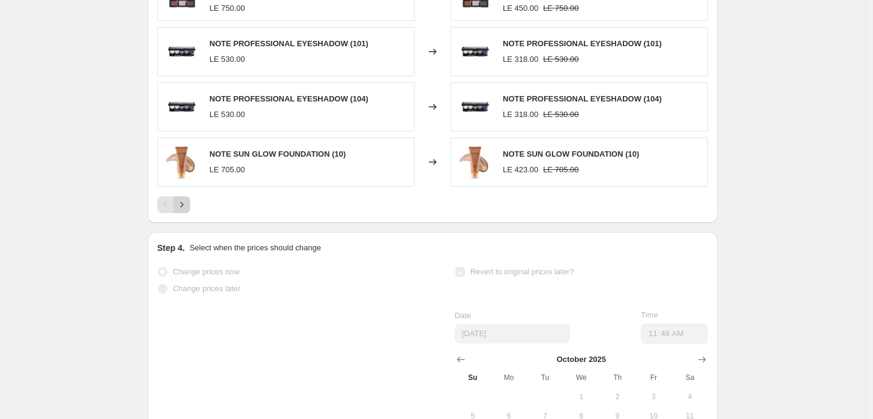
scroll to position [1255, 0]
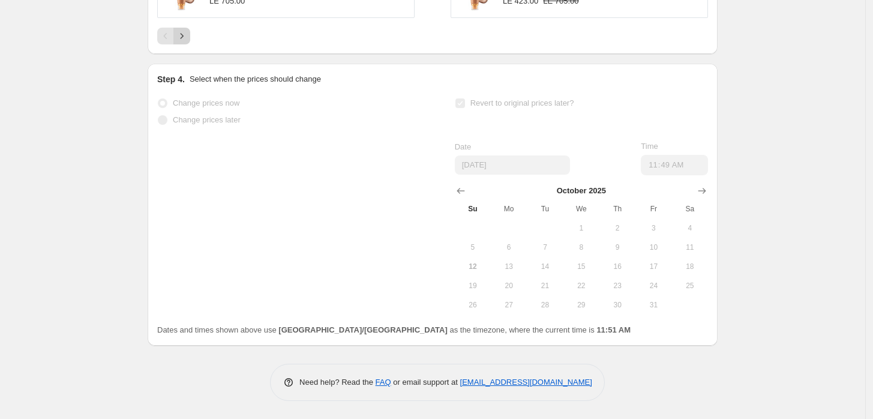
click at [187, 40] on icon "Next" at bounding box center [182, 36] width 12 height 12
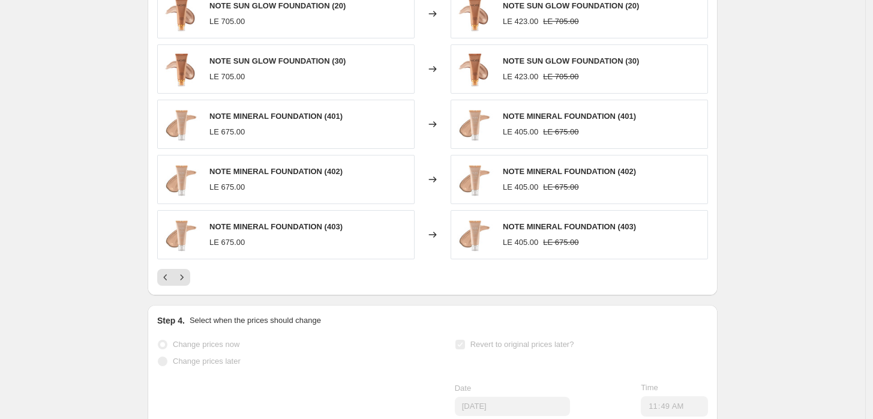
scroll to position [1070, 0]
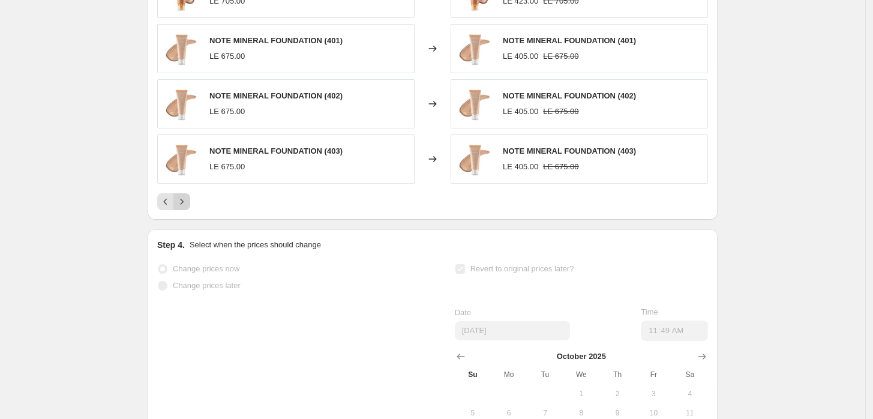
click at [183, 208] on icon "Next" at bounding box center [182, 202] width 12 height 12
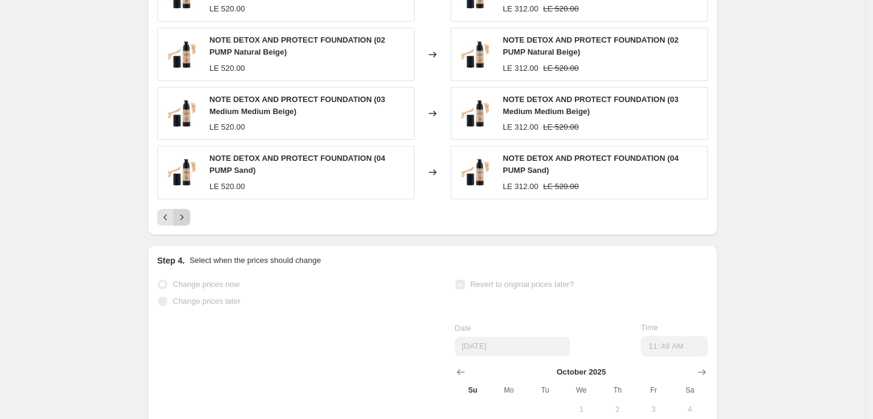
click at [187, 223] on icon "Next" at bounding box center [182, 217] width 12 height 12
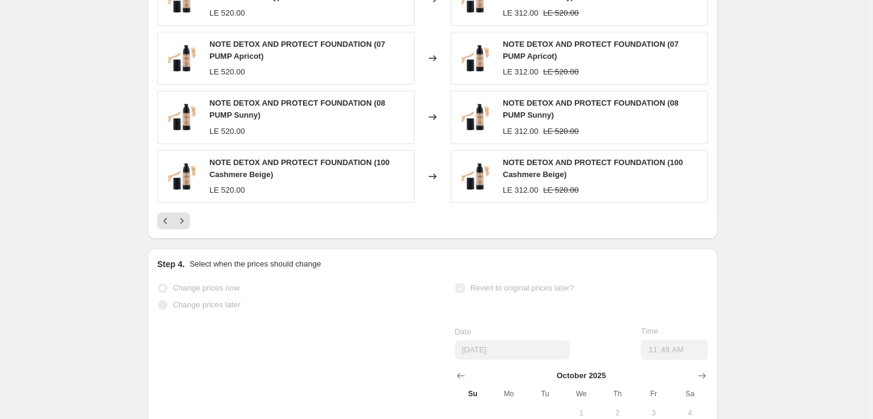
click at [181, 227] on icon "Next" at bounding box center [182, 221] width 12 height 12
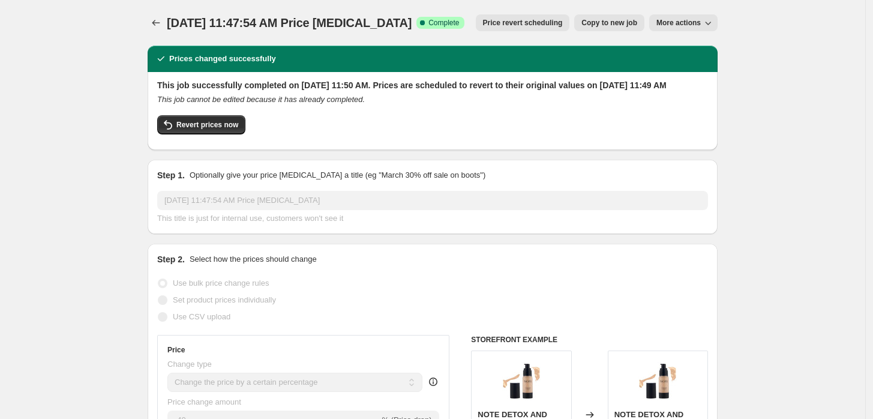
scroll to position [0, 0]
click at [159, 22] on icon "Price change jobs" at bounding box center [156, 23] width 12 height 12
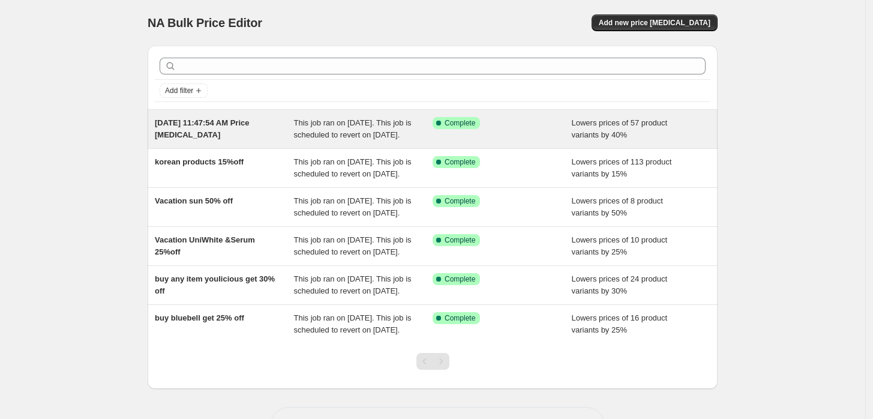
click at [388, 136] on span "This job ran on [DATE]. This job is scheduled to revert on [DATE]." at bounding box center [353, 128] width 118 height 21
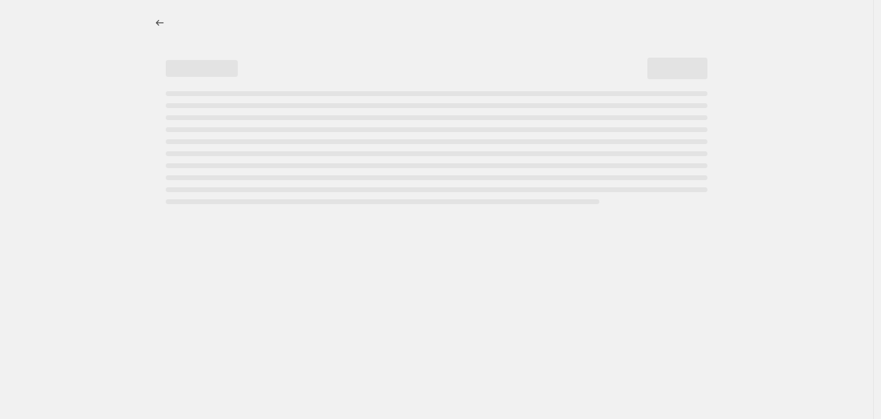
select select "percentage"
select select "collection"
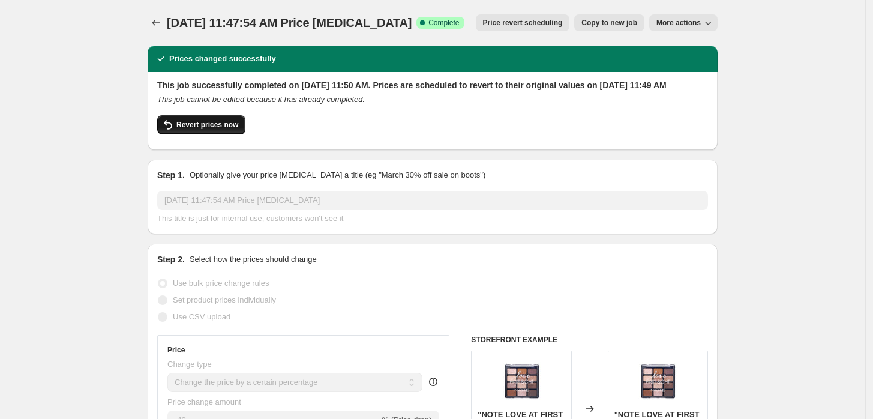
click at [213, 130] on span "Revert prices now" at bounding box center [207, 125] width 62 height 10
checkbox input "false"
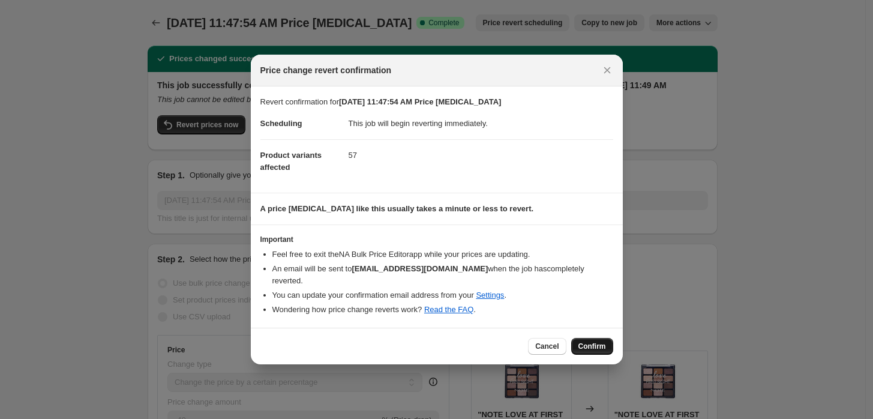
click at [588, 342] on span "Confirm" at bounding box center [593, 347] width 28 height 10
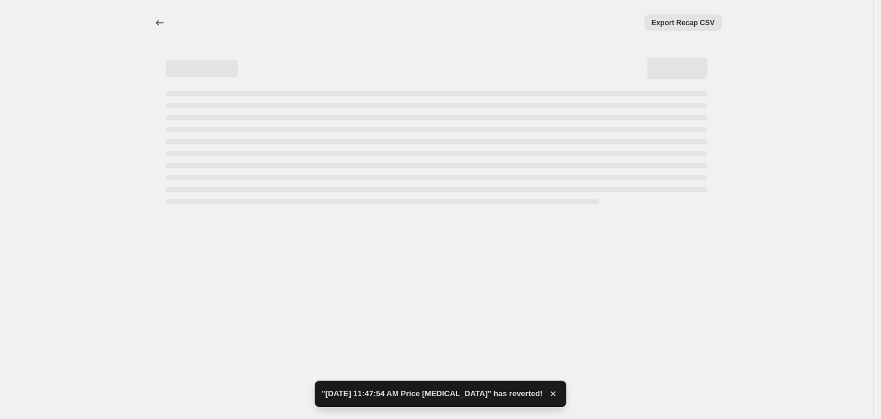
select select "percentage"
select select "collection"
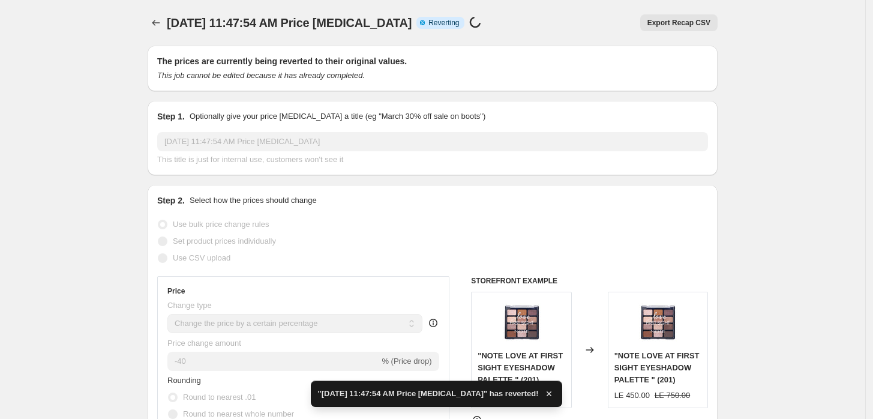
checkbox input "true"
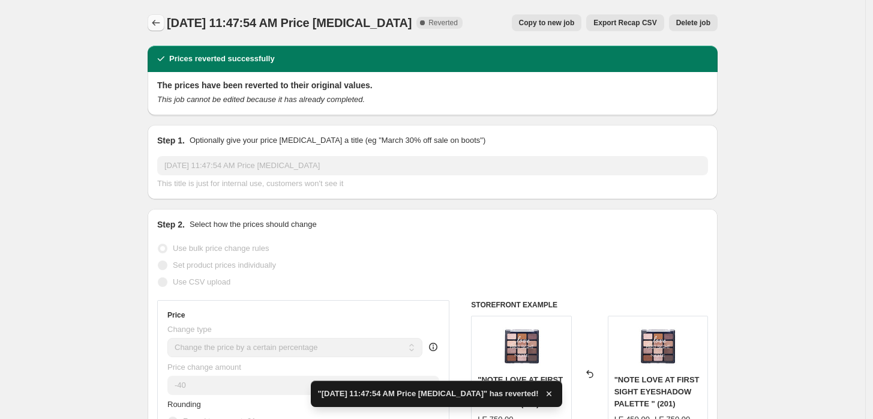
click at [162, 24] on icon "Price change jobs" at bounding box center [156, 23] width 12 height 12
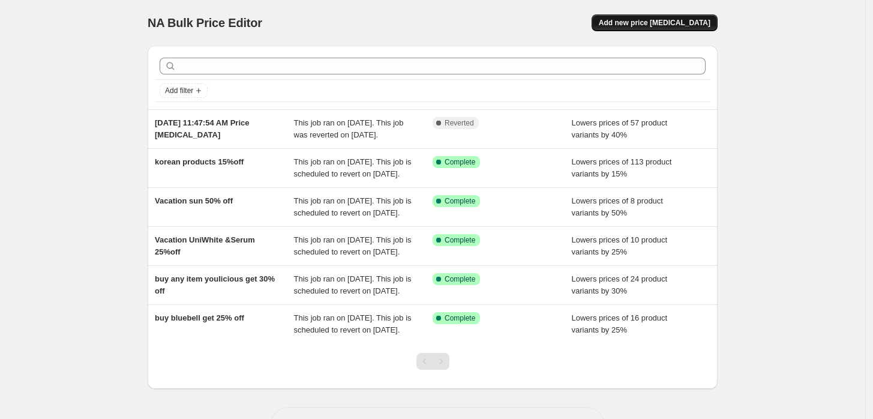
drag, startPoint x: 173, startPoint y: 137, endPoint x: 659, endPoint y: 26, distance: 498.2
click at [659, 26] on span "Add new price [MEDICAL_DATA]" at bounding box center [655, 23] width 112 height 10
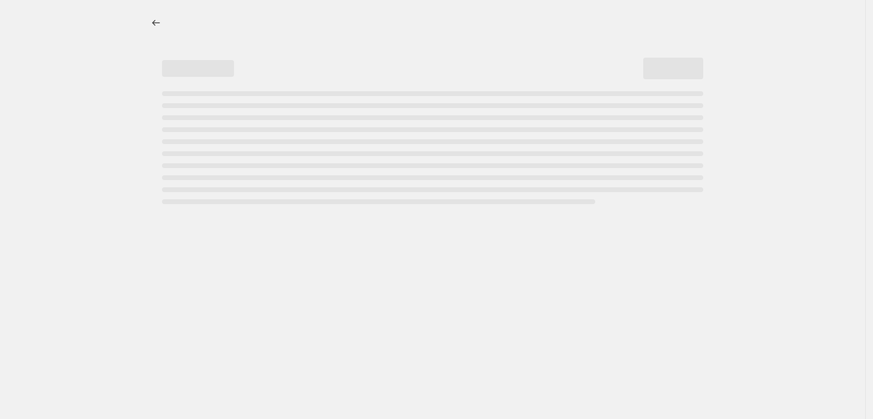
select select "percentage"
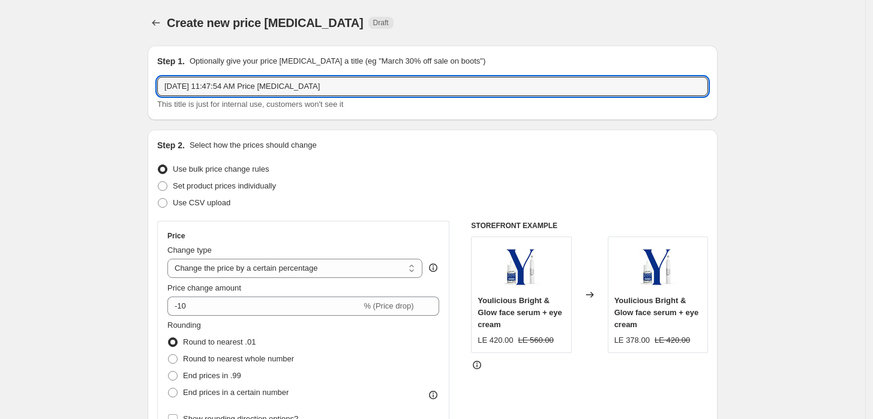
drag, startPoint x: 399, startPoint y: 91, endPoint x: -82, endPoint y: 157, distance: 485.4
click at [0, 157] on html "Home Settings Plans Skip to content Create new price change job. This page is r…" at bounding box center [436, 209] width 873 height 419
drag, startPoint x: 525, startPoint y: 304, endPoint x: 563, endPoint y: 389, distance: 93.0
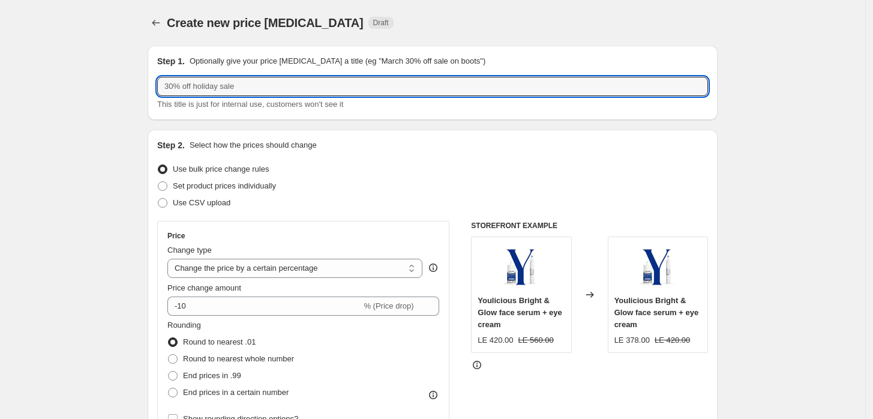
drag, startPoint x: 285, startPoint y: 85, endPoint x: -15, endPoint y: 85, distance: 300.2
click at [0, 85] on html "Home Settings Plans Skip to content Create new price change job. This page is r…" at bounding box center [436, 209] width 873 height 419
drag, startPoint x: 258, startPoint y: 89, endPoint x: -47, endPoint y: 92, distance: 304.4
click at [0, 92] on html "Home Settings Plans Skip to content Create new price change job. This page is r…" at bounding box center [436, 209] width 873 height 419
click at [232, 74] on div "Step 1. Optionally give your price change job a title (eg "March 30% off sale o…" at bounding box center [432, 82] width 551 height 55
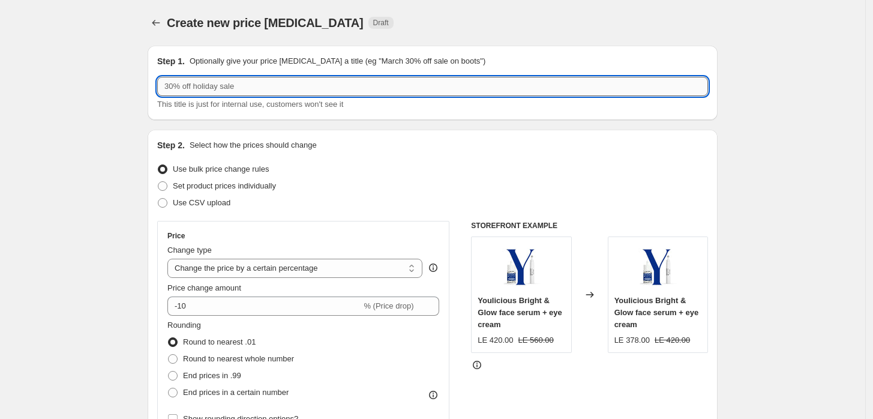
click at [242, 80] on input "text" at bounding box center [432, 86] width 551 height 19
type input "NOTE 40% FOUNDATION & EYE SHADOW"
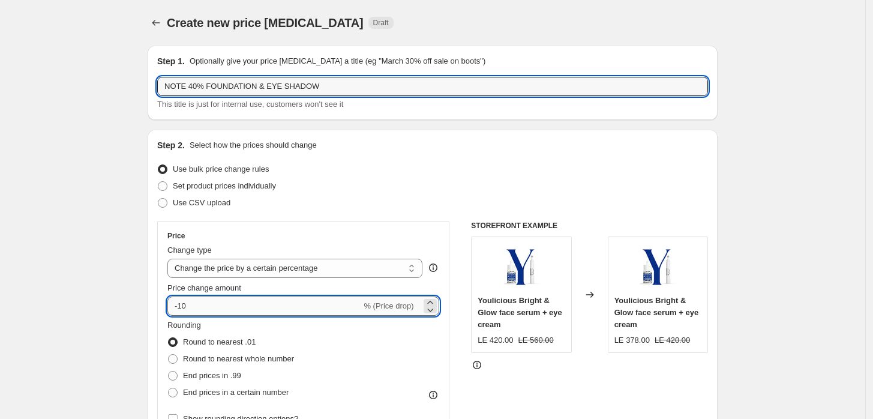
click at [256, 309] on input "-10" at bounding box center [264, 306] width 194 height 19
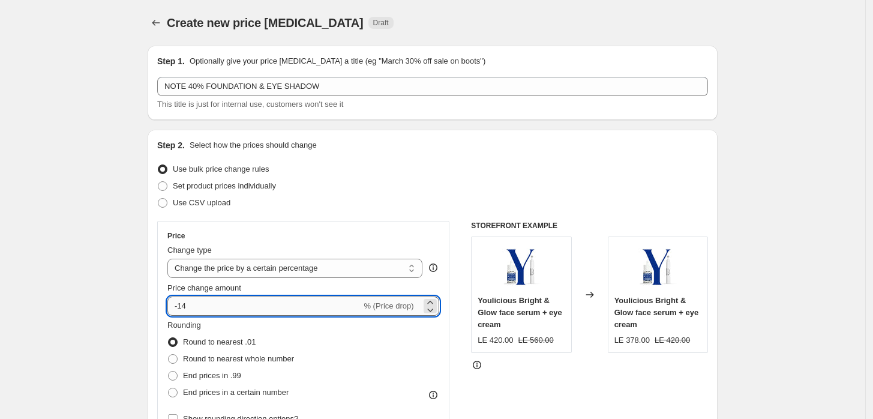
type input "-1"
type input "-40"
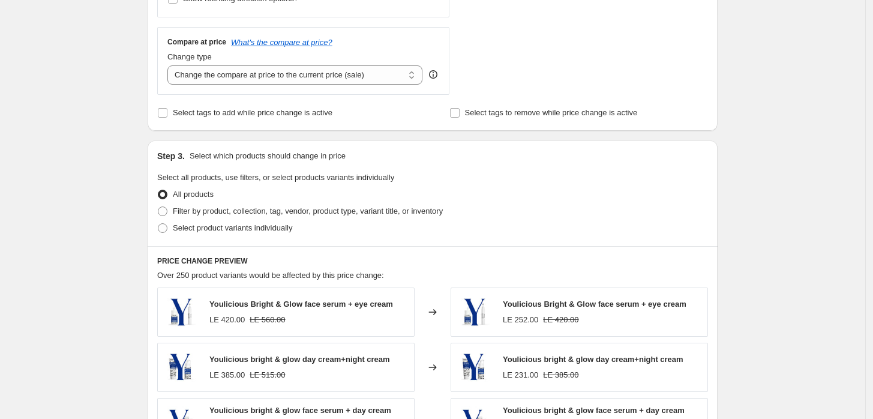
scroll to position [445, 0]
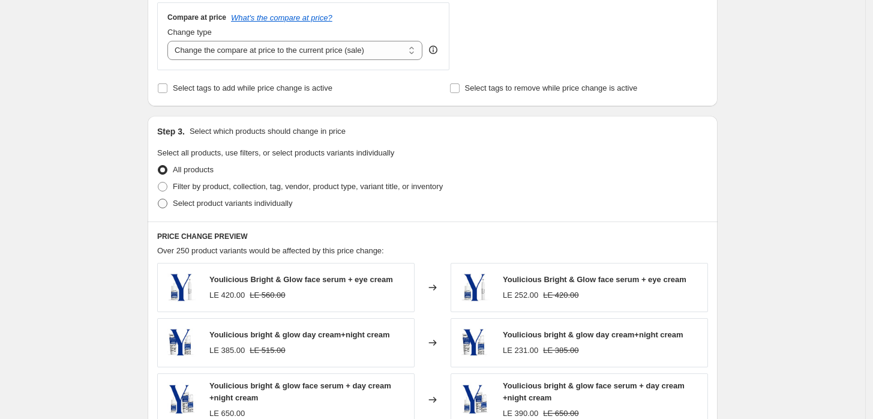
click at [181, 208] on span "Select product variants individually" at bounding box center [232, 203] width 119 height 9
click at [158, 199] on input "Select product variants individually" at bounding box center [158, 199] width 1 height 1
radio input "true"
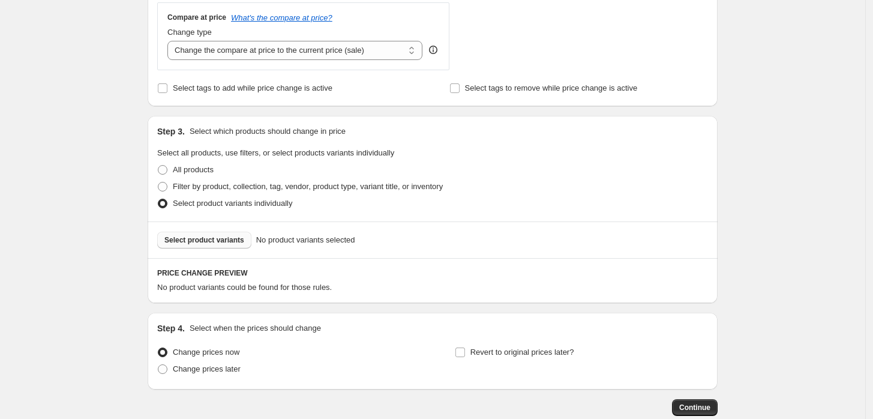
click at [200, 244] on span "Select product variants" at bounding box center [204, 240] width 80 height 10
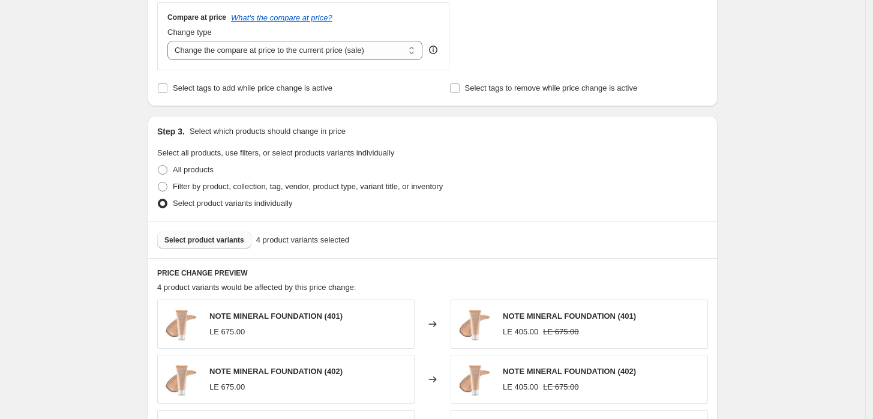
click at [229, 235] on button "Select product variants" at bounding box center [204, 240] width 94 height 17
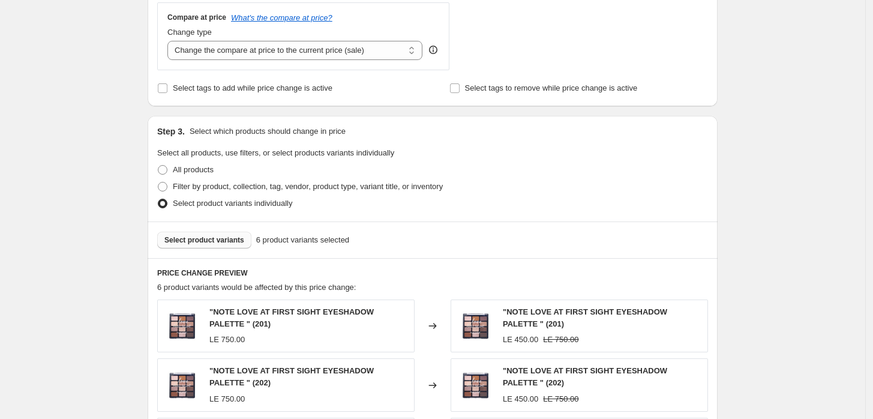
scroll to position [800, 0]
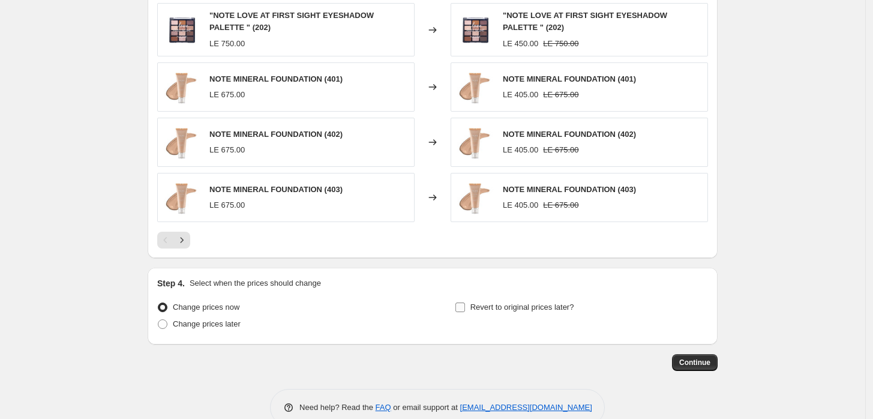
click at [480, 310] on span "Revert to original prices later?" at bounding box center [523, 307] width 104 height 9
click at [465, 310] on input "Revert to original prices later?" at bounding box center [461, 308] width 10 height 10
checkbox input "true"
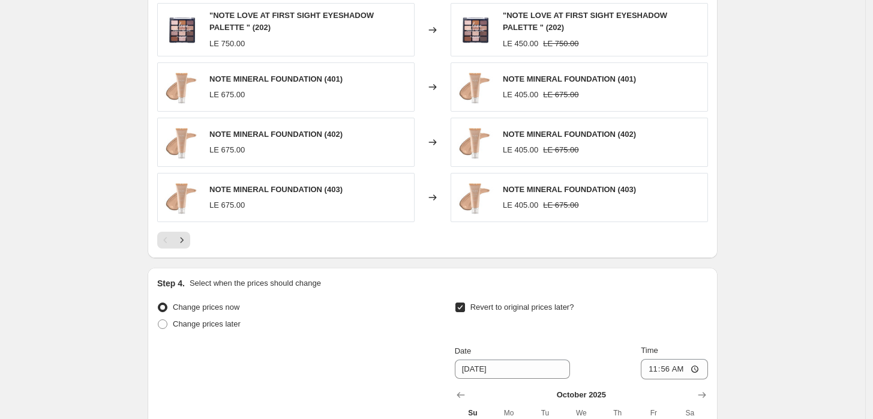
scroll to position [979, 0]
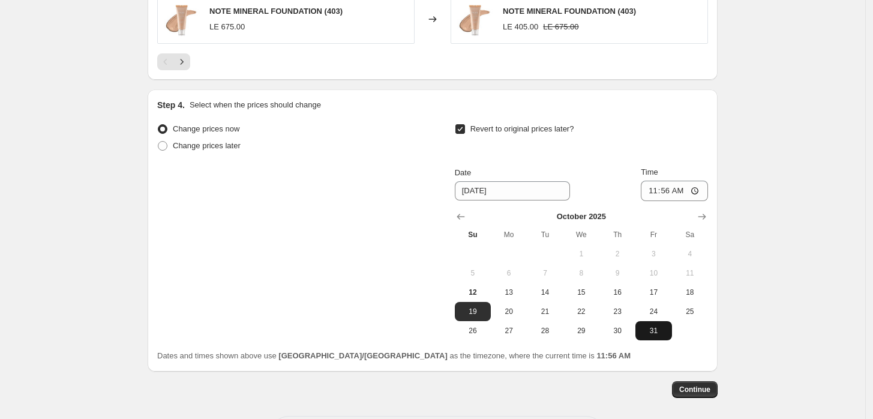
click at [658, 333] on span "31" at bounding box center [654, 331] width 26 height 10
type input "[DATE]"
click at [702, 189] on input "11:56" at bounding box center [674, 191] width 67 height 20
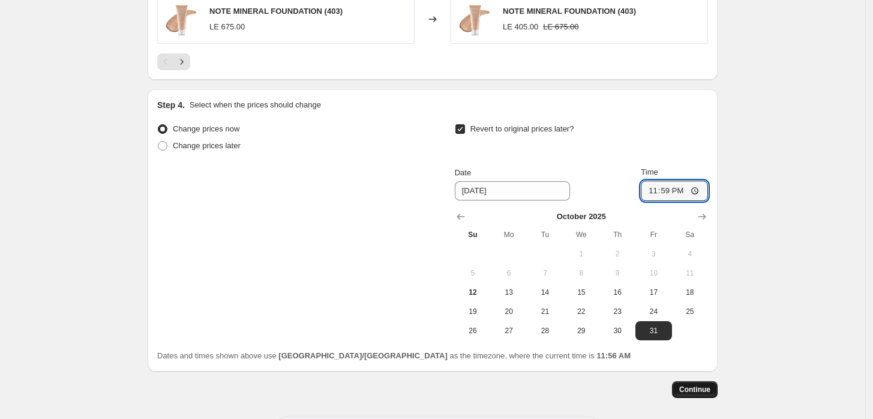
type input "23:59"
click at [696, 384] on button "Continue" at bounding box center [695, 389] width 46 height 17
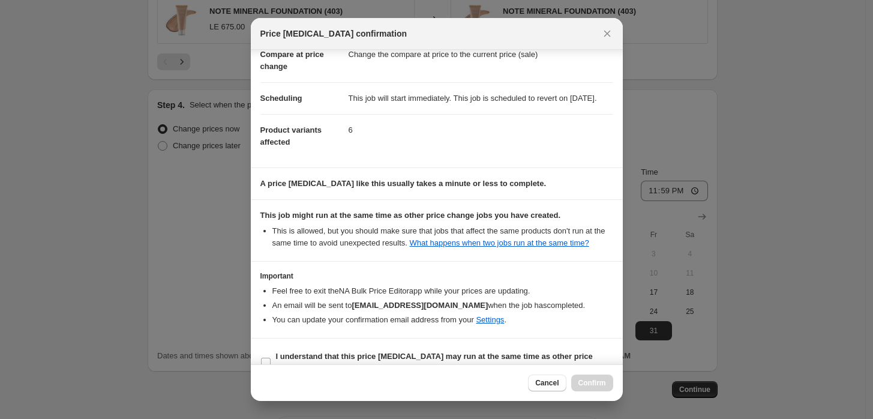
scroll to position [97, 0]
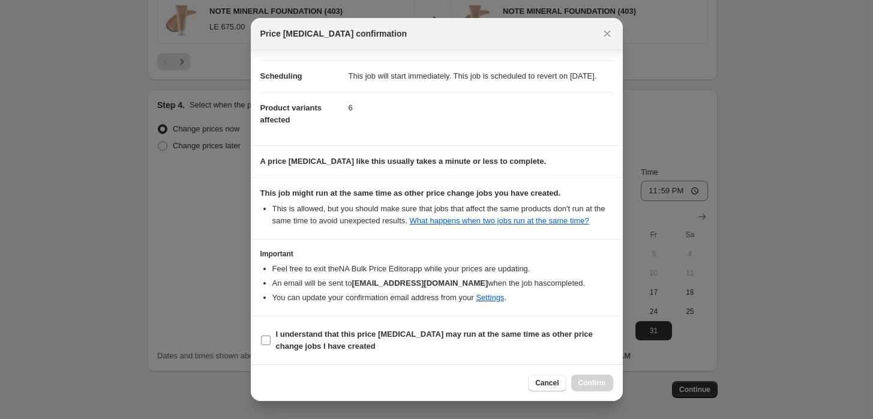
click at [291, 345] on b "I understand that this price [MEDICAL_DATA] may run at the same time as other p…" at bounding box center [434, 340] width 317 height 21
click at [271, 345] on input "I understand that this price [MEDICAL_DATA] may run at the same time as other p…" at bounding box center [266, 341] width 10 height 10
checkbox input "true"
click at [582, 381] on span "Confirm" at bounding box center [593, 383] width 28 height 10
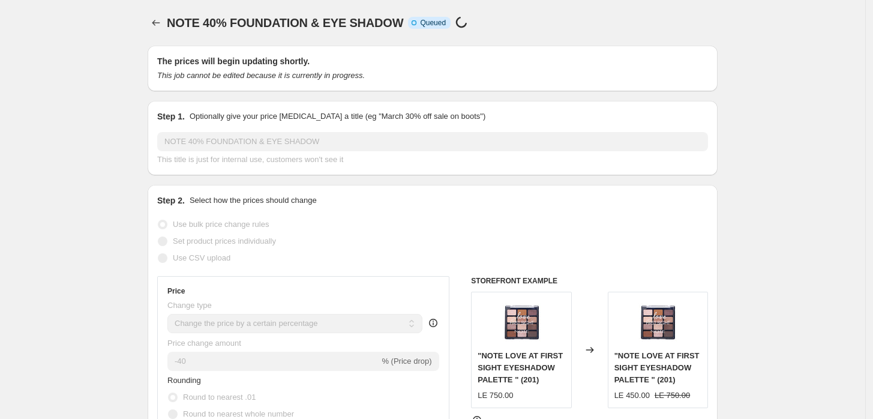
scroll to position [979, 0]
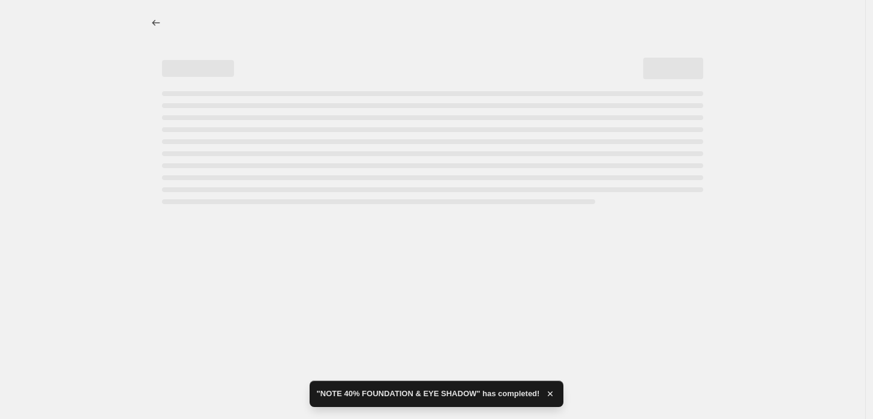
select select "percentage"
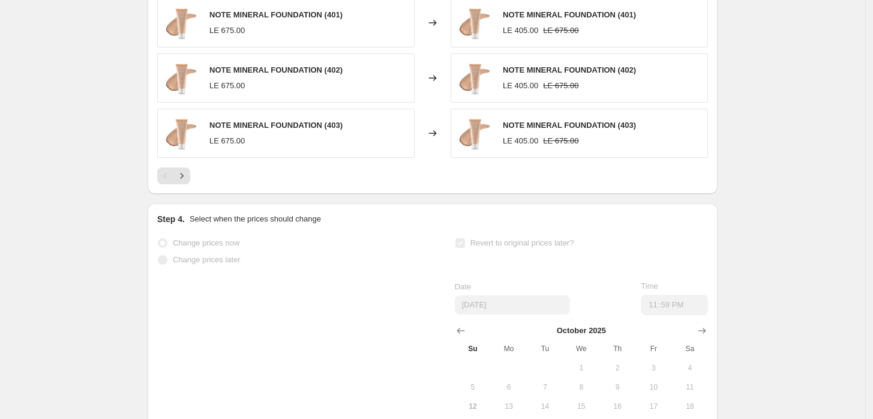
scroll to position [0, 0]
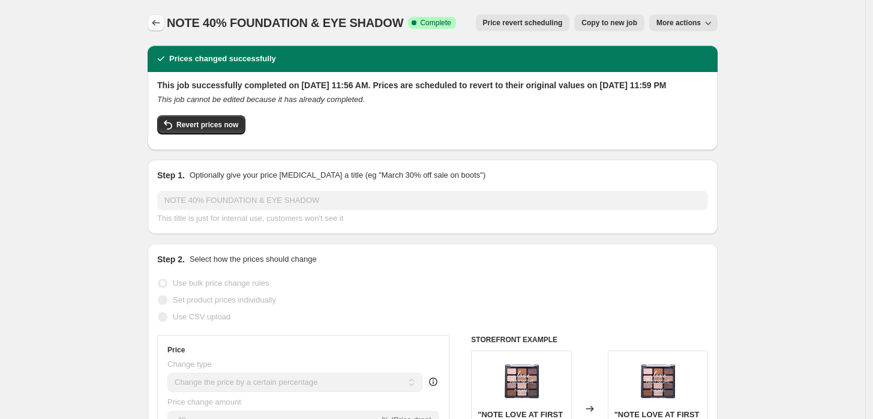
click at [160, 23] on icon "Price change jobs" at bounding box center [156, 23] width 8 height 6
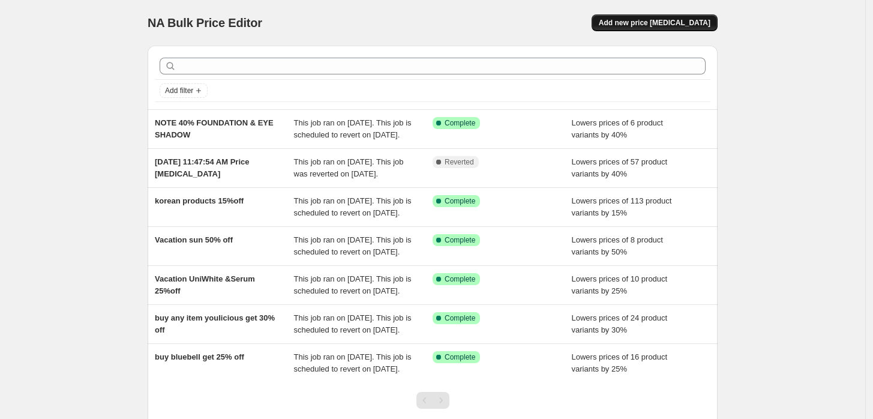
click at [663, 23] on span "Add new price [MEDICAL_DATA]" at bounding box center [655, 23] width 112 height 10
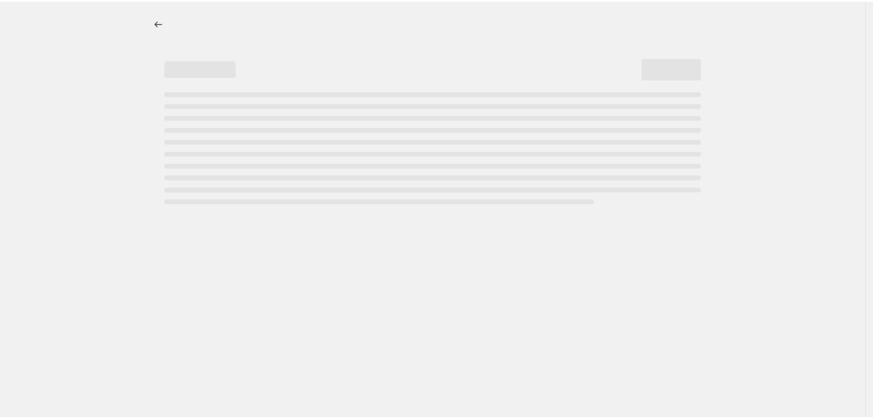
select select "percentage"
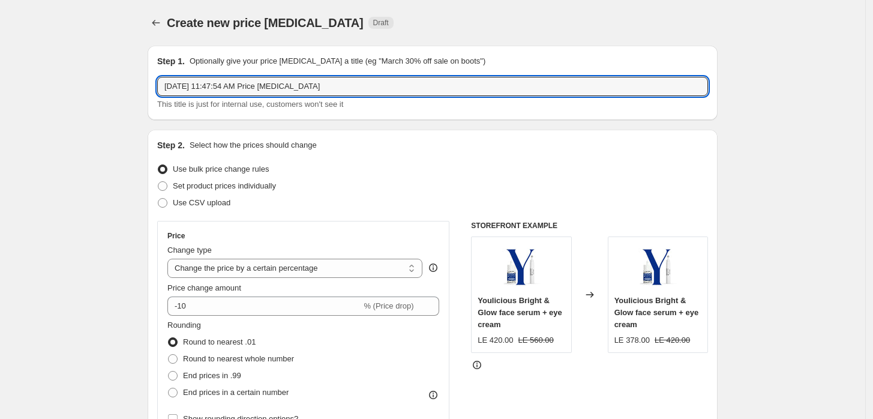
drag, startPoint x: 339, startPoint y: 88, endPoint x: -35, endPoint y: 103, distance: 373.7
click at [0, 103] on html "Home Settings Plans Skip to content Create new price change job. This page is r…" at bounding box center [436, 209] width 873 height 419
type input "N"
type input "NOTE NAIL POLISH 50%"
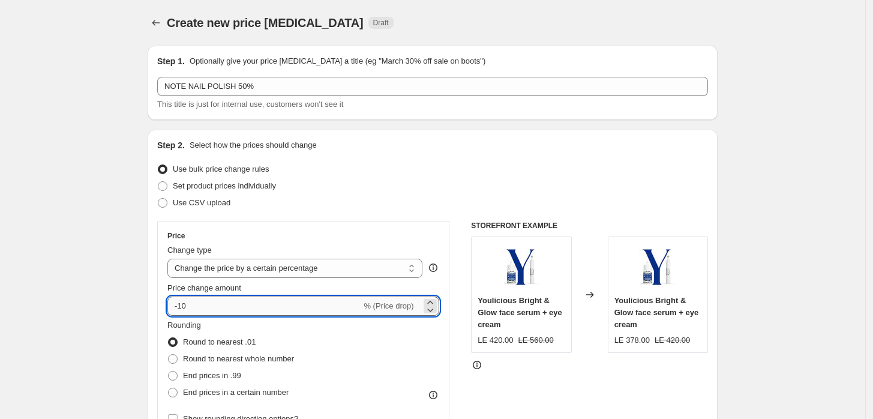
click at [211, 315] on input "-10" at bounding box center [264, 306] width 194 height 19
type input "-1"
type input "-50"
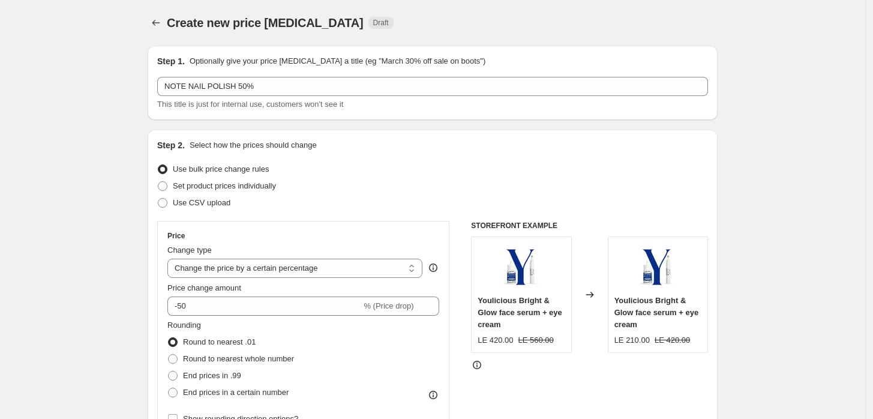
click at [377, 364] on div "Rounding Round to nearest .01 Round to nearest whole number End prices in .99 E…" at bounding box center [303, 360] width 272 height 82
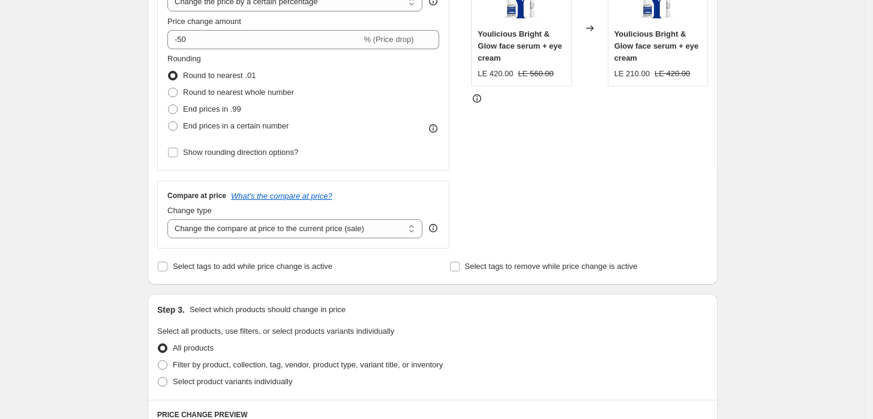
scroll to position [355, 0]
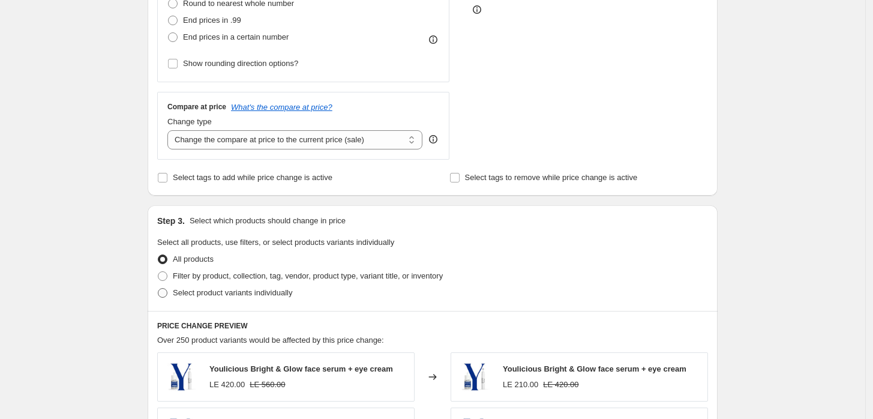
click at [215, 293] on span "Select product variants individually" at bounding box center [232, 292] width 119 height 9
click at [158, 289] on input "Select product variants individually" at bounding box center [158, 288] width 1 height 1
radio input "true"
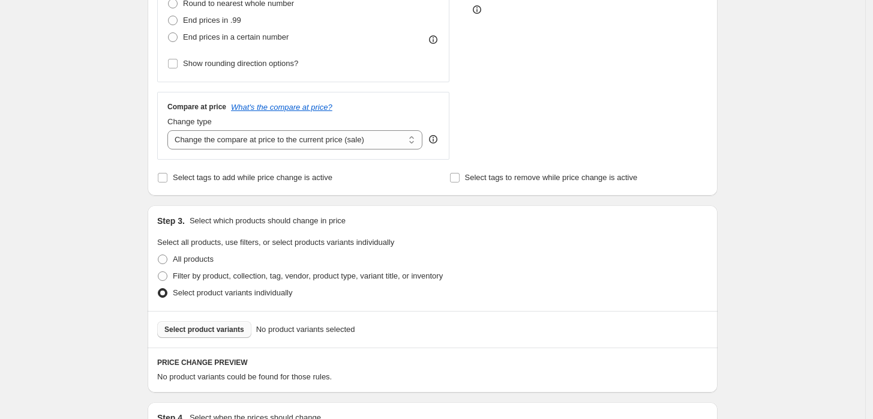
click at [218, 334] on span "Select product variants" at bounding box center [204, 330] width 80 height 10
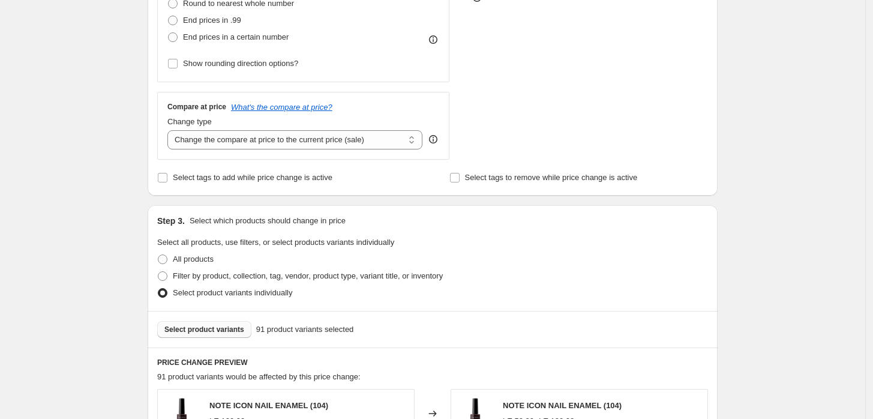
scroll to position [817, 0]
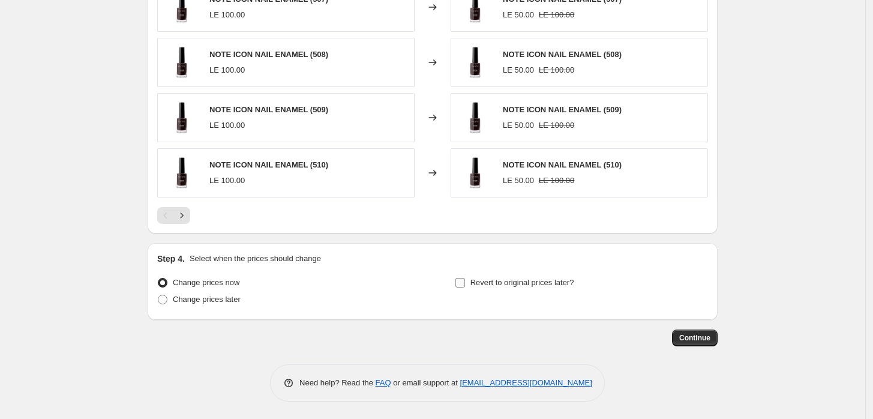
click at [492, 279] on span "Revert to original prices later?" at bounding box center [523, 282] width 104 height 9
click at [465, 279] on input "Revert to original prices later?" at bounding box center [461, 283] width 10 height 10
checkbox input "true"
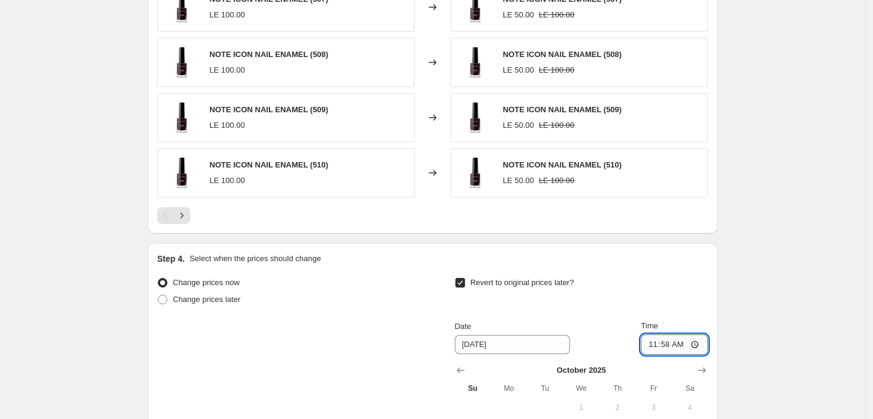
click at [700, 339] on input "11:58" at bounding box center [674, 344] width 67 height 20
type input "23:59"
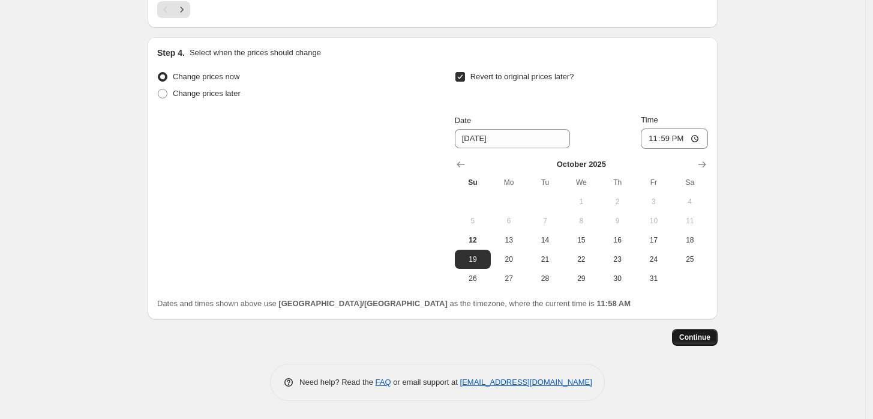
click at [703, 332] on button "Continue" at bounding box center [695, 337] width 46 height 17
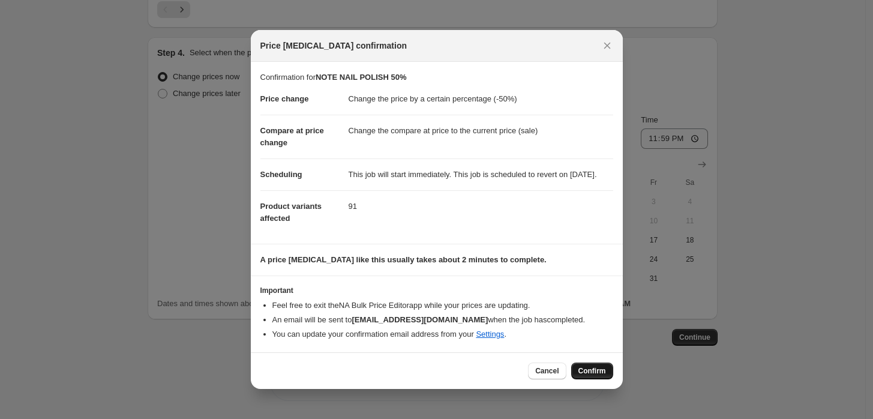
click at [595, 371] on button "Confirm" at bounding box center [593, 371] width 42 height 17
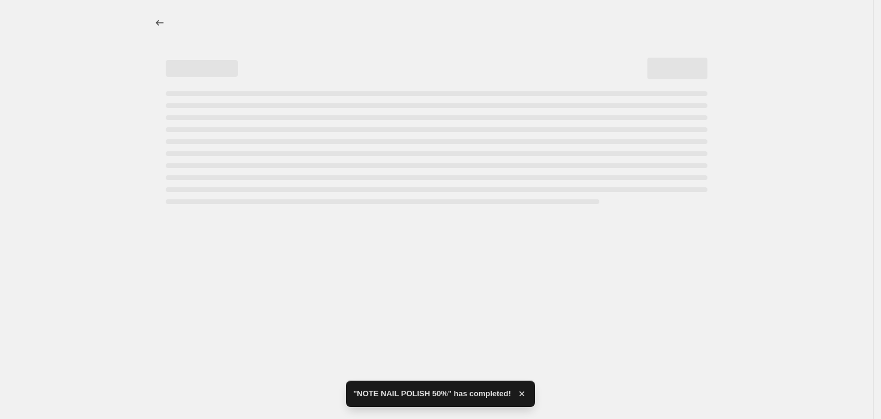
select select "percentage"
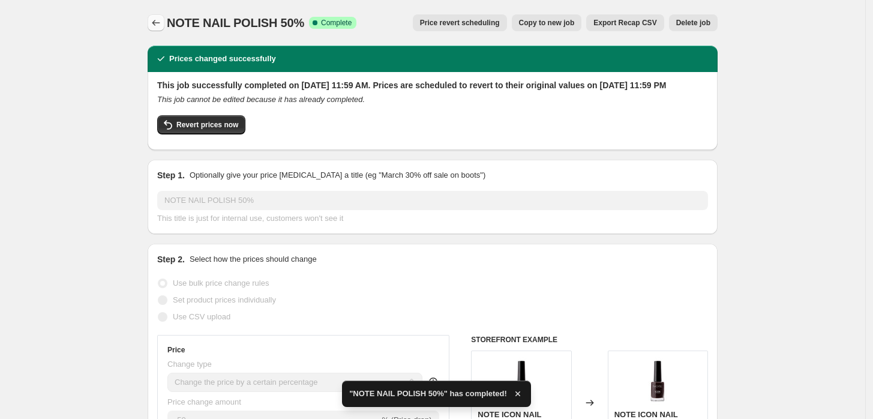
click at [162, 15] on button "Price change jobs" at bounding box center [156, 22] width 17 height 17
